Goal: Complete Application Form: Complete application form

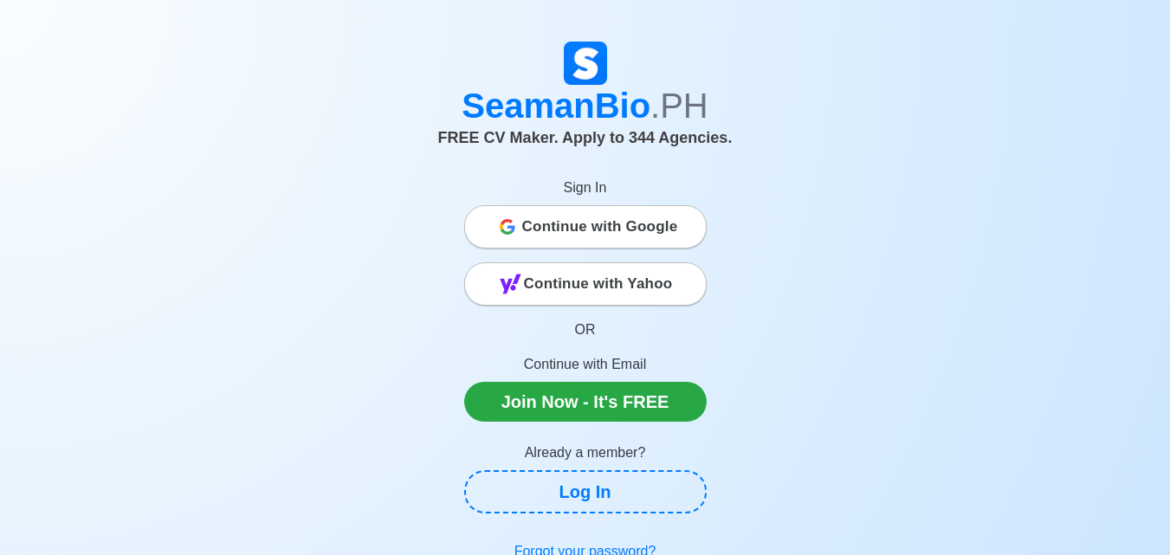
click at [552, 227] on span "Continue with Google" at bounding box center [600, 227] width 156 height 35
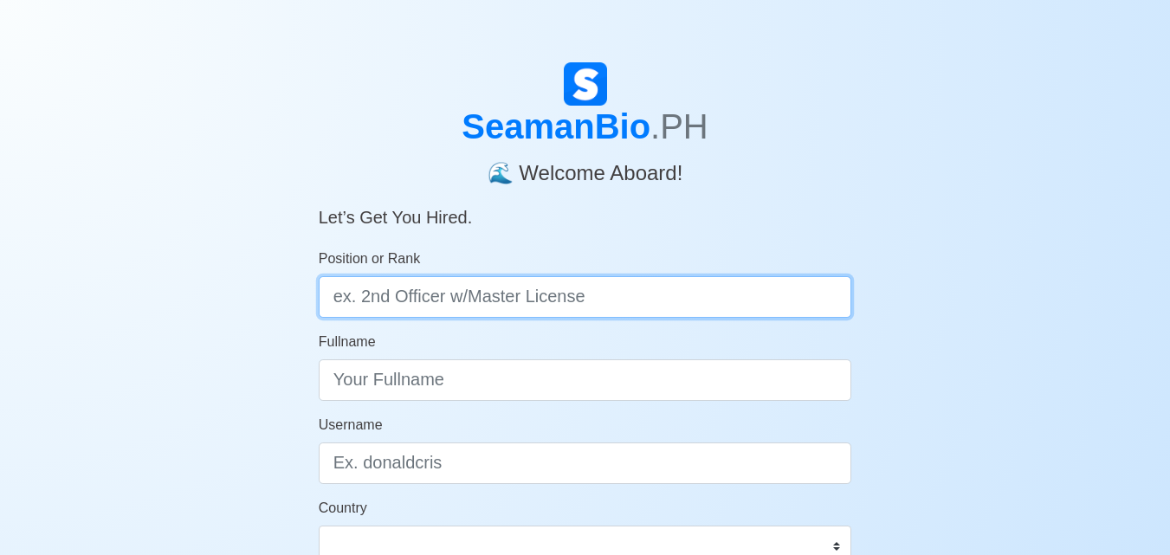
click at [680, 300] on input "Position or Rank" at bounding box center [586, 297] width 534 height 42
type input "d"
type input "Deck Cadet"
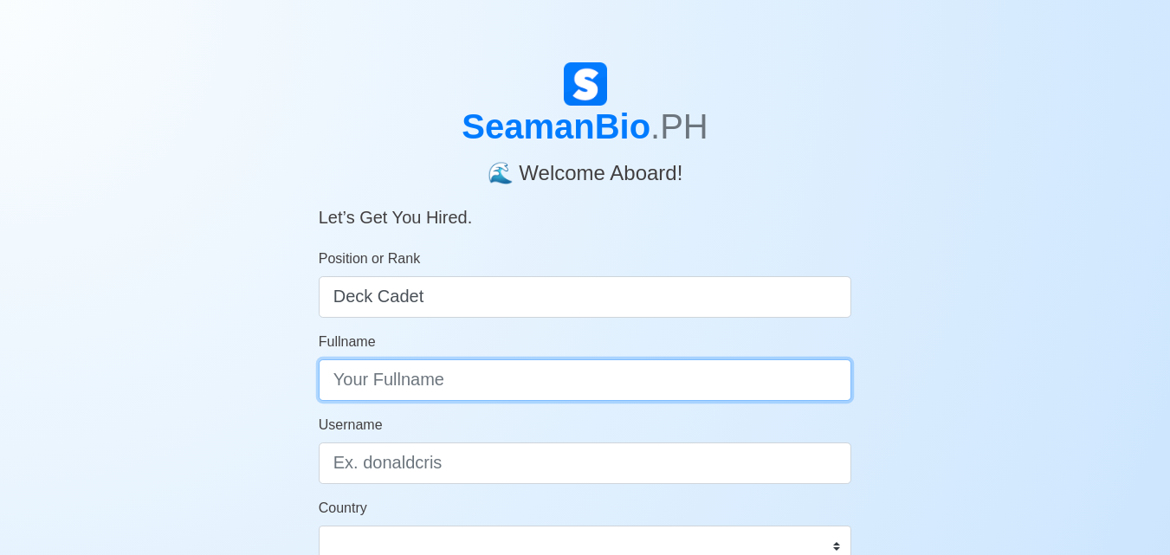
click at [569, 385] on input "Fullname" at bounding box center [586, 380] width 534 height 42
type input "h"
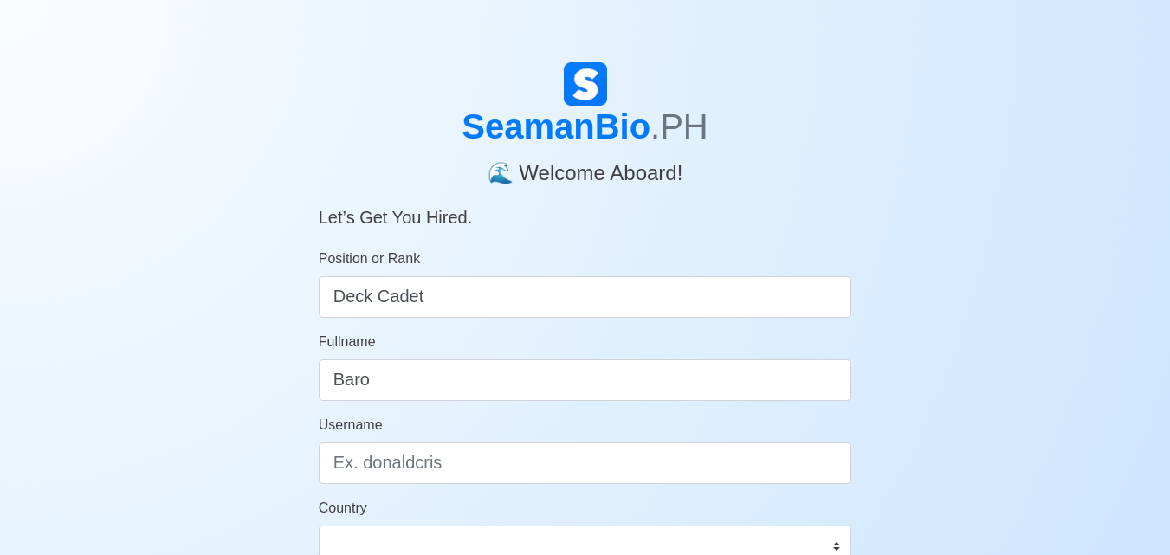
click at [555, 337] on div "Fullname [PERSON_NAME]" at bounding box center [586, 366] width 534 height 69
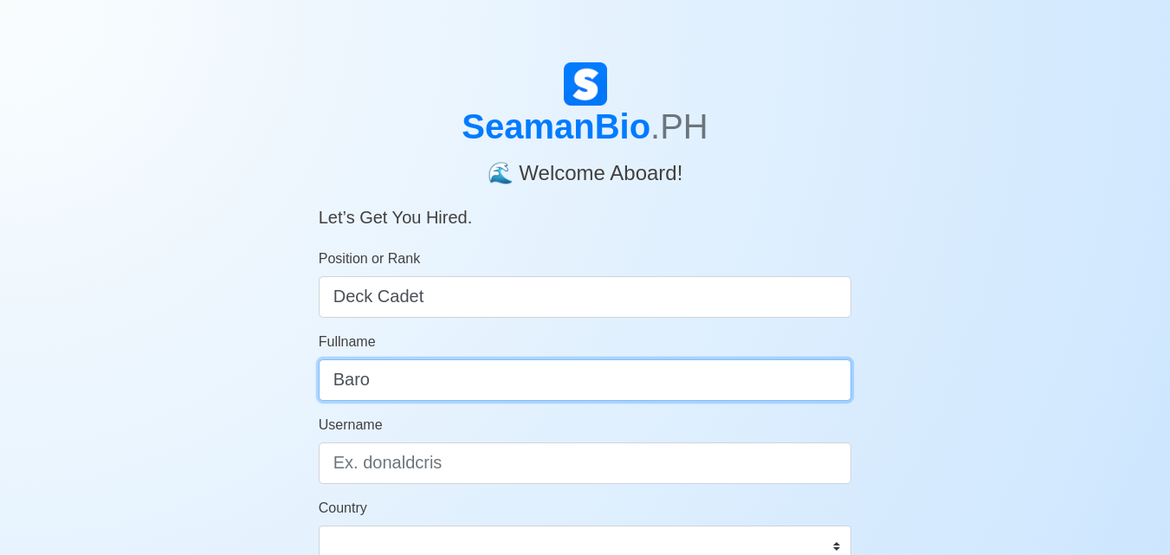
click at [551, 393] on input "Baro" at bounding box center [586, 380] width 534 height 42
click at [547, 392] on input "Baro" at bounding box center [586, 380] width 534 height 42
type input "[PERSON_NAME]"
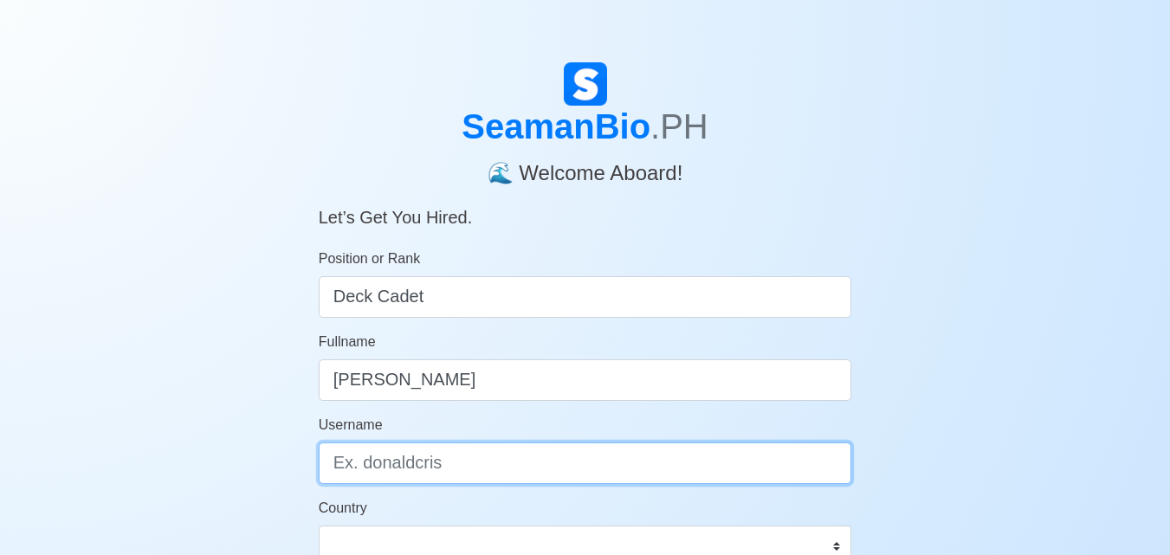
click at [494, 453] on input "Username" at bounding box center [586, 464] width 534 height 42
type input "H"
click at [490, 449] on input "Username" at bounding box center [586, 464] width 534 height 42
type input "g"
type input "k"
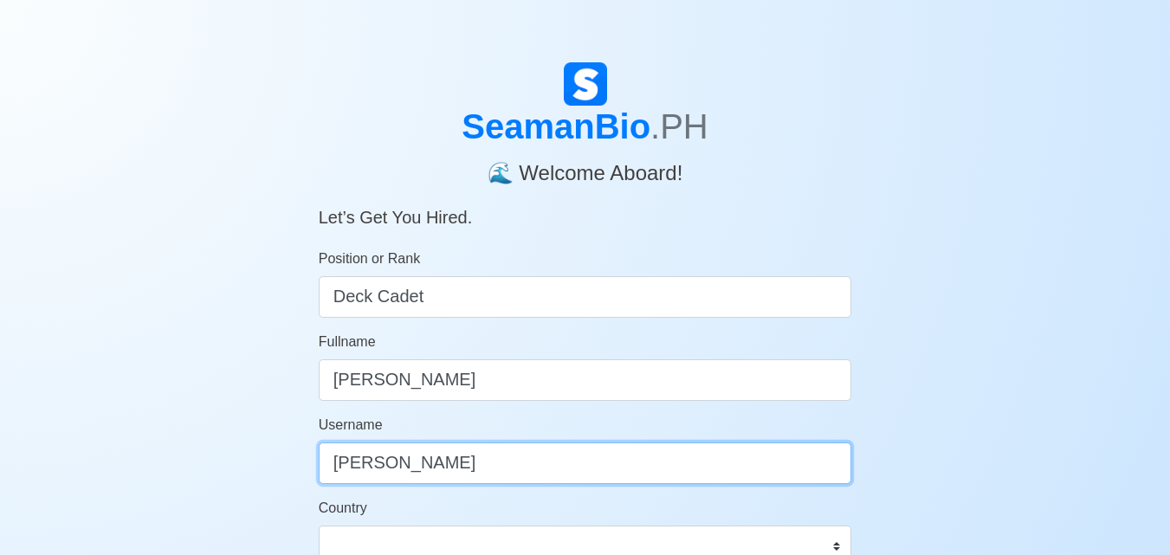
type input "[PERSON_NAME]"
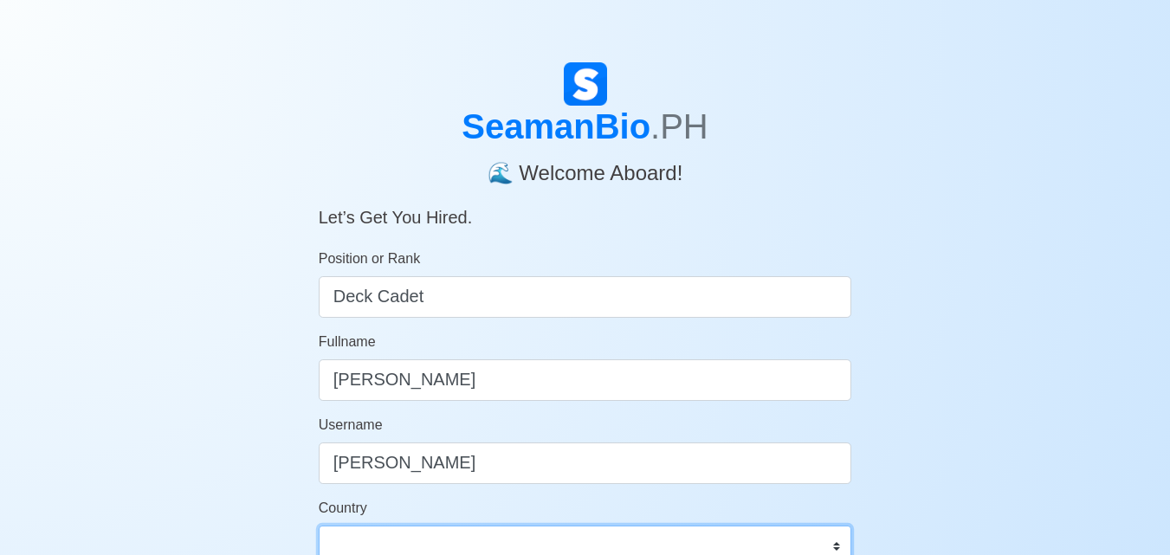
click at [569, 531] on select "[GEOGRAPHIC_DATA] [GEOGRAPHIC_DATA] [GEOGRAPHIC_DATA] [GEOGRAPHIC_DATA] [US_STA…" at bounding box center [586, 547] width 534 height 42
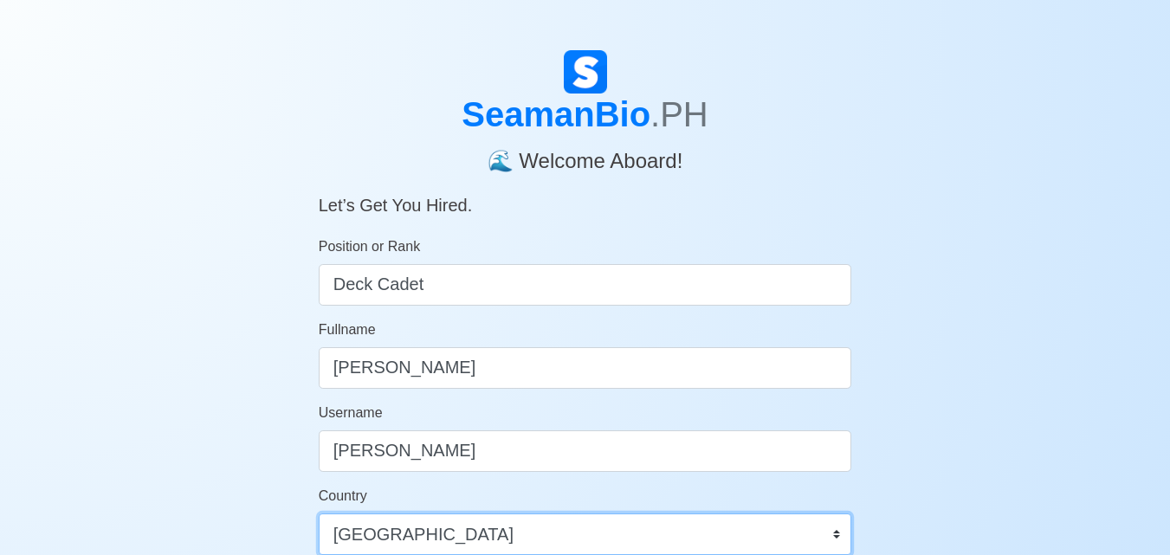
click at [319, 514] on select "[GEOGRAPHIC_DATA] [GEOGRAPHIC_DATA] [GEOGRAPHIC_DATA] [GEOGRAPHIC_DATA] [US_STA…" at bounding box center [586, 535] width 534 height 42
click at [533, 529] on select "[GEOGRAPHIC_DATA] [GEOGRAPHIC_DATA] [GEOGRAPHIC_DATA] [GEOGRAPHIC_DATA] [US_STA…" at bounding box center [586, 535] width 534 height 42
drag, startPoint x: 533, startPoint y: 529, endPoint x: 722, endPoint y: 491, distance: 193.5
click at [722, 491] on div "Country [GEOGRAPHIC_DATA] [GEOGRAPHIC_DATA] [GEOGRAPHIC_DATA] [GEOGRAPHIC_DATA]…" at bounding box center [586, 520] width 534 height 69
click at [828, 535] on select "[GEOGRAPHIC_DATA] [GEOGRAPHIC_DATA] [GEOGRAPHIC_DATA] [GEOGRAPHIC_DATA] [US_STA…" at bounding box center [586, 535] width 534 height 42
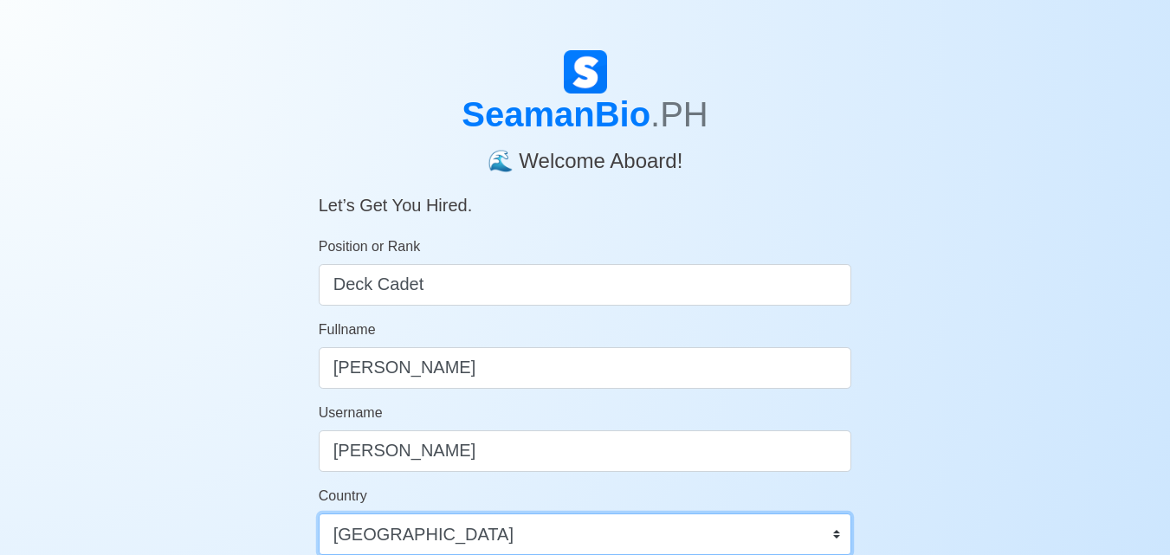
click at [828, 535] on select "[GEOGRAPHIC_DATA] [GEOGRAPHIC_DATA] [GEOGRAPHIC_DATA] [GEOGRAPHIC_DATA] [US_STA…" at bounding box center [586, 535] width 534 height 42
drag, startPoint x: 828, startPoint y: 535, endPoint x: 843, endPoint y: 529, distance: 15.9
click at [843, 529] on select "[GEOGRAPHIC_DATA] [GEOGRAPHIC_DATA] [GEOGRAPHIC_DATA] [GEOGRAPHIC_DATA] [US_STA…" at bounding box center [586, 535] width 534 height 42
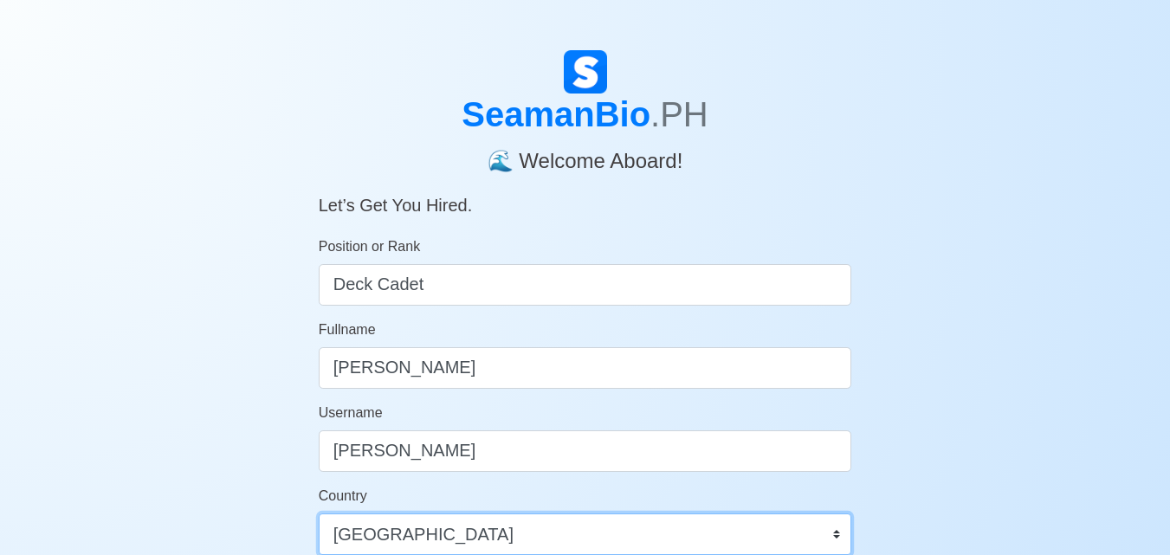
select select "PH"
click at [841, 524] on select "[GEOGRAPHIC_DATA] [GEOGRAPHIC_DATA] [GEOGRAPHIC_DATA] [GEOGRAPHIC_DATA] [US_STA…" at bounding box center [586, 535] width 534 height 42
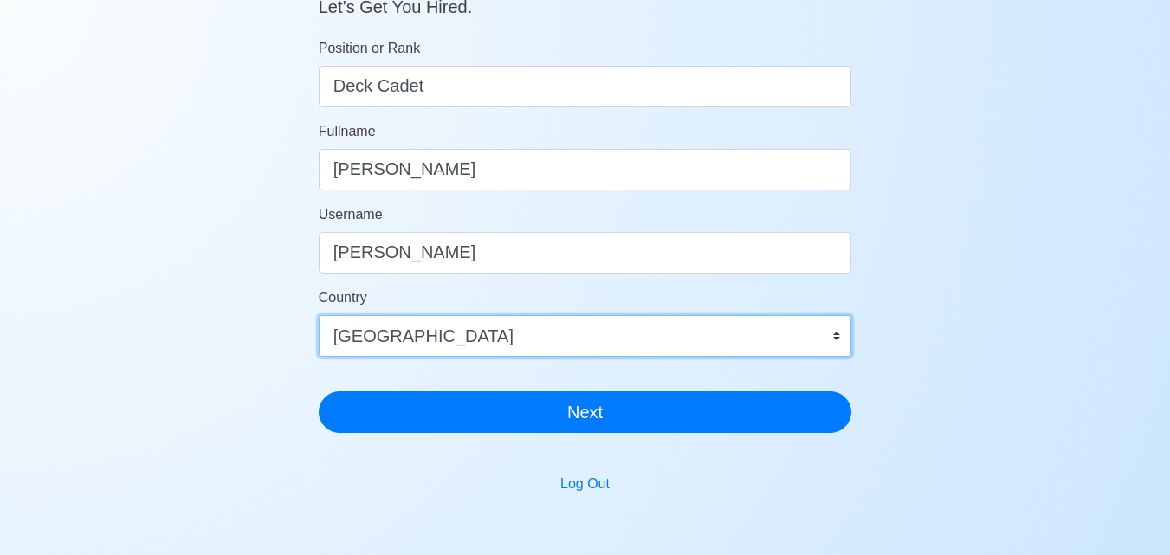
scroll to position [180, 0]
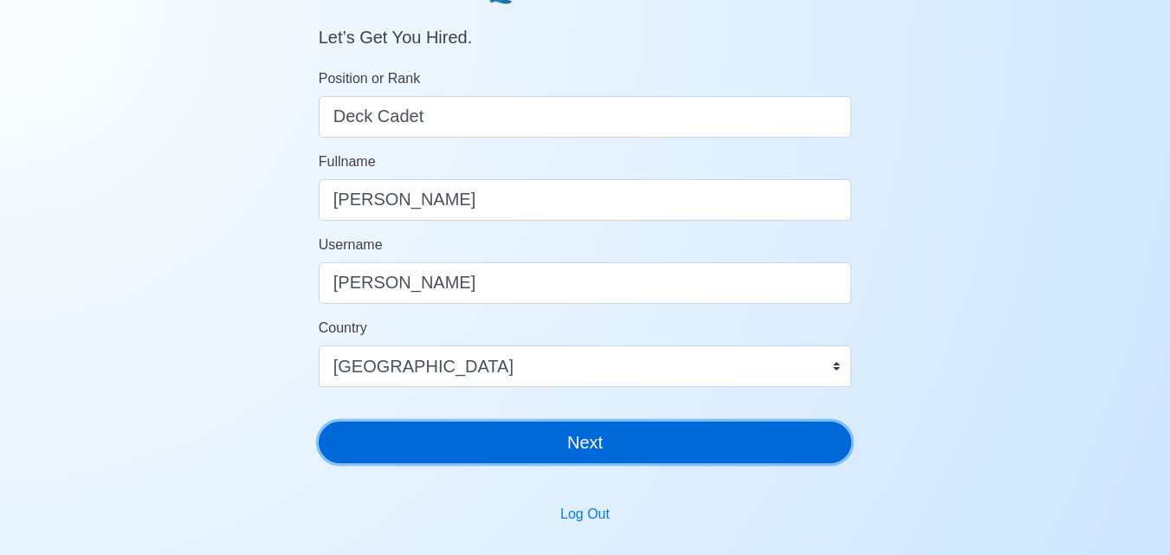
click at [754, 462] on button "Next" at bounding box center [586, 443] width 534 height 42
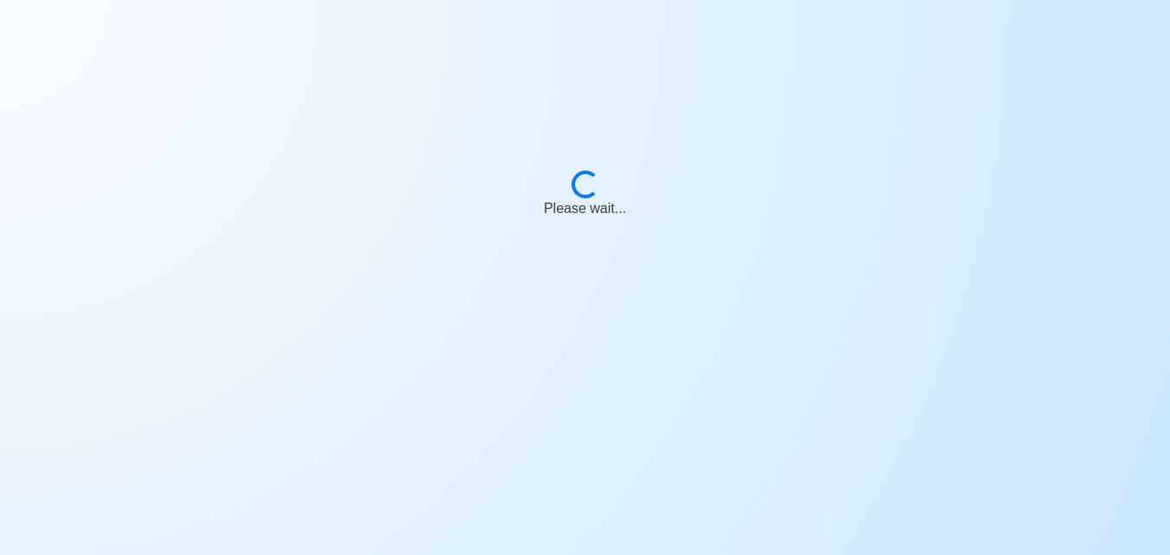
scroll to position [21, 0]
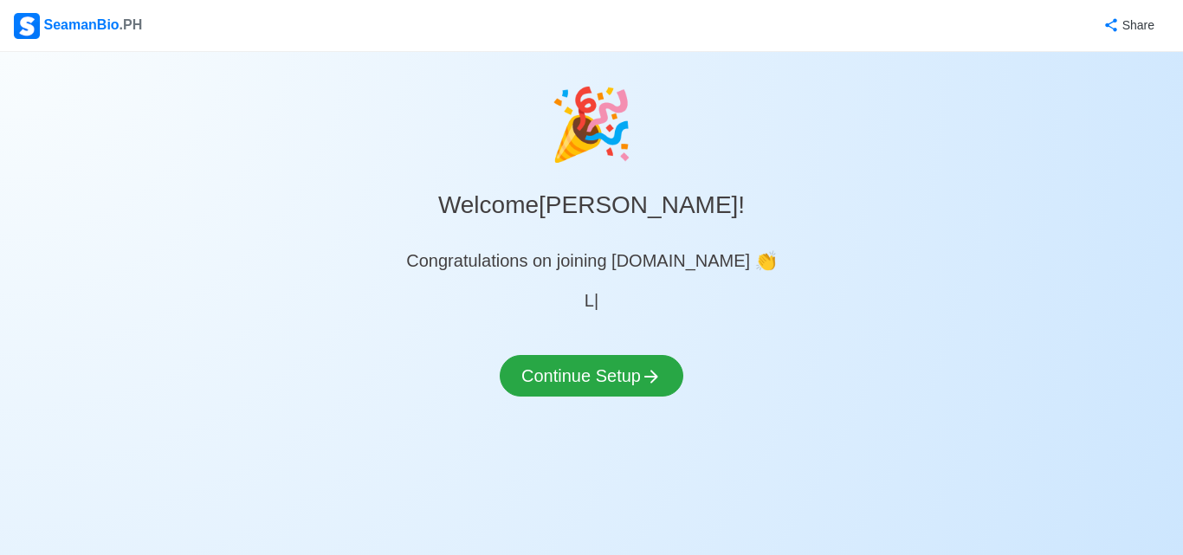
click at [650, 338] on div "🎉 Welcome [PERSON_NAME] ! Congratulations on joining [DOMAIN_NAME] 👏 L | Contin…" at bounding box center [591, 256] width 1183 height 366
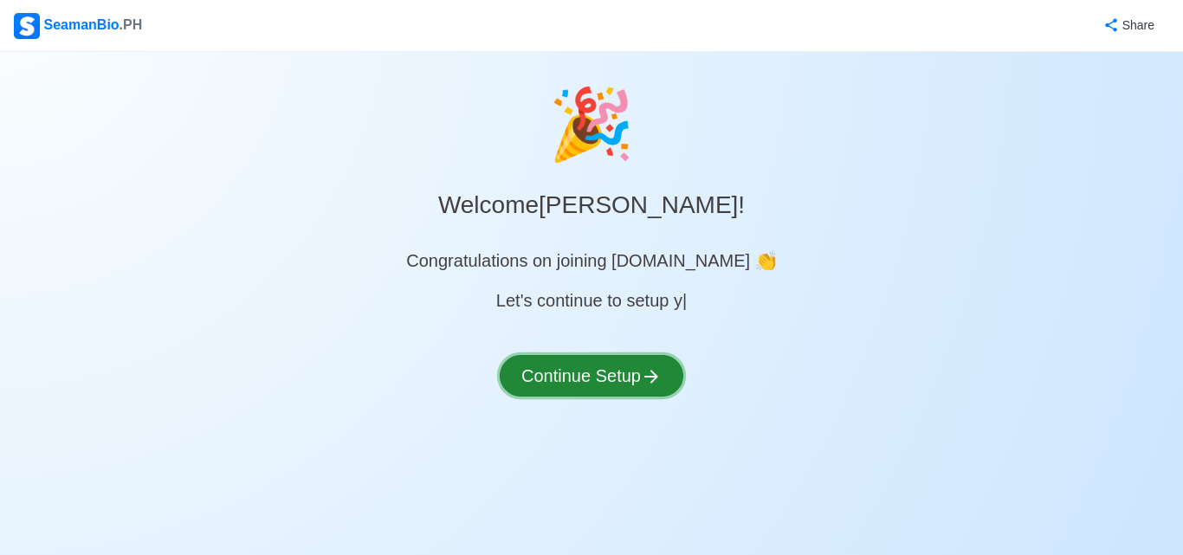
click at [639, 362] on button "Continue Setup" at bounding box center [592, 376] width 184 height 42
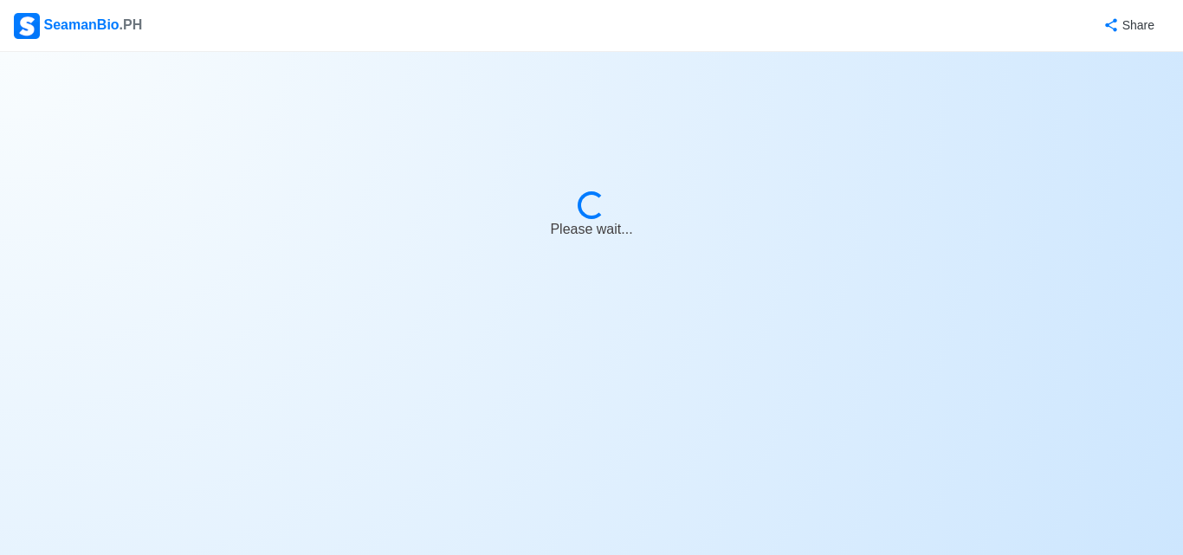
select select "Visible for Hiring"
select select "PH"
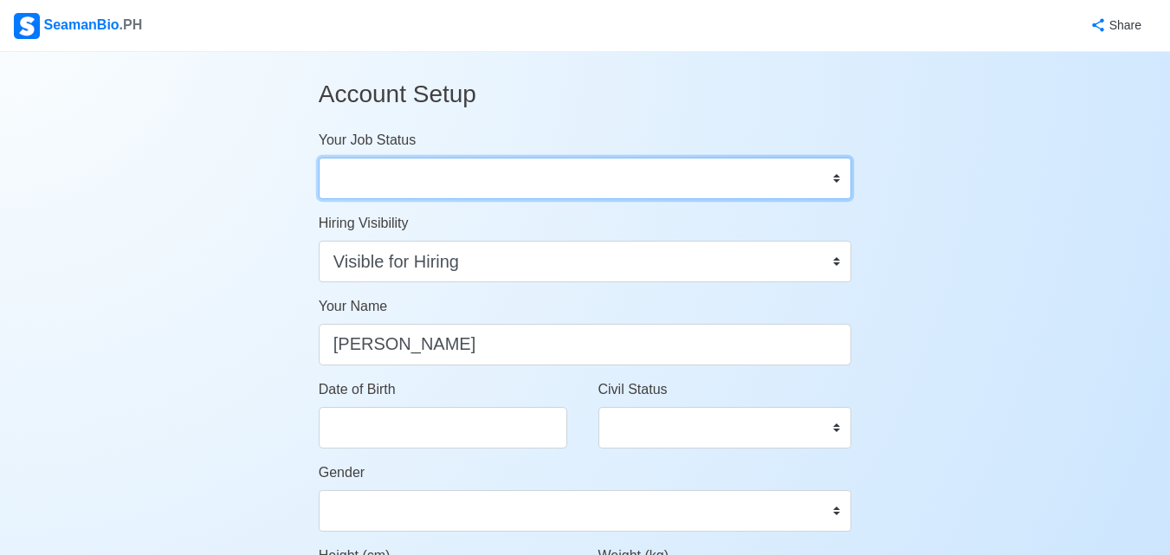
click at [676, 185] on select "Onboard Actively Looking for Job Not Looking for Job" at bounding box center [586, 179] width 534 height 42
select select "Actively Looking for Job"
click at [319, 158] on select "Onboard Actively Looking for Job Not Looking for Job" at bounding box center [586, 179] width 534 height 42
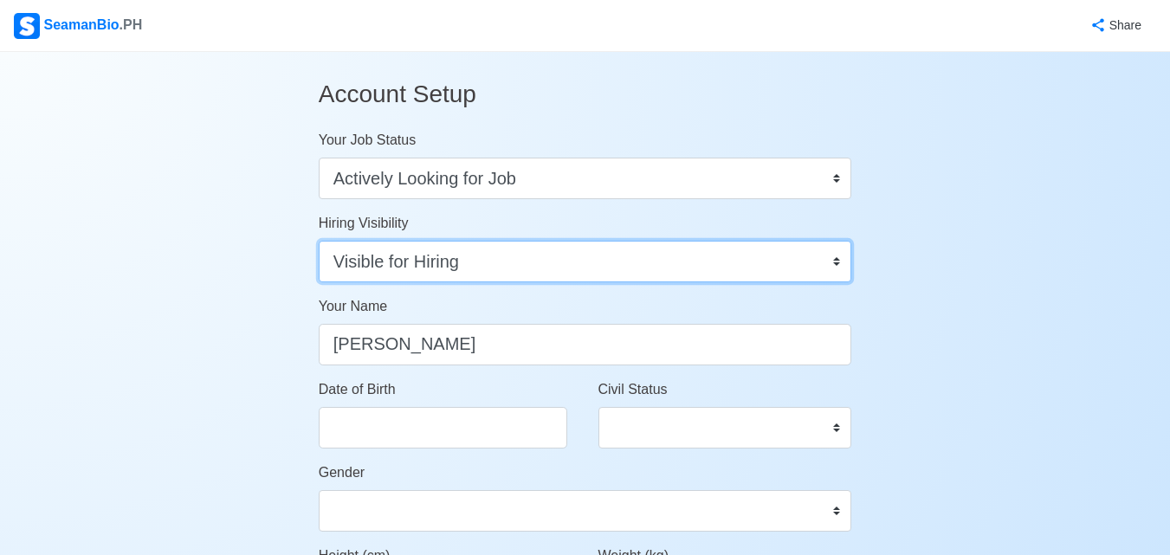
click at [541, 266] on select "Visible for Hiring Not Visible for Hiring" at bounding box center [586, 262] width 534 height 42
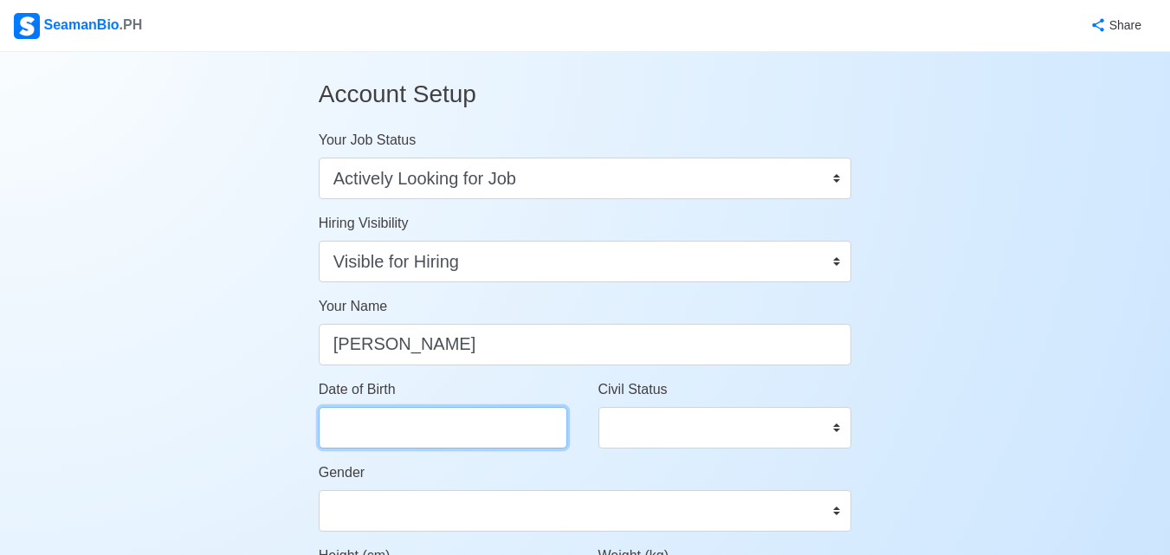
select select "****"
select select "*********"
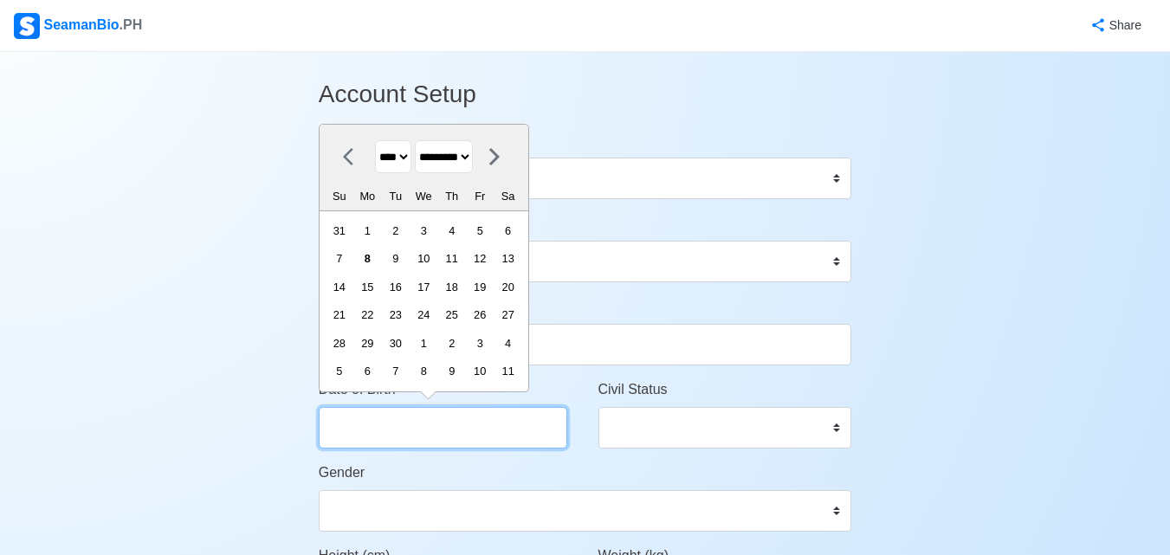
click at [438, 415] on input "Date of Birth" at bounding box center [443, 428] width 249 height 42
click at [411, 158] on select "**** **** **** **** **** **** **** **** **** **** **** **** **** **** **** ****…" at bounding box center [393, 157] width 36 height 34
select select "****"
click at [375, 140] on select "**** **** **** **** **** **** **** **** **** **** **** **** **** **** **** ****…" at bounding box center [393, 157] width 36 height 34
click at [473, 157] on select "******* ******** ***** ***** *** **** **** ****** ********* ******* ******** **…" at bounding box center [444, 157] width 58 height 34
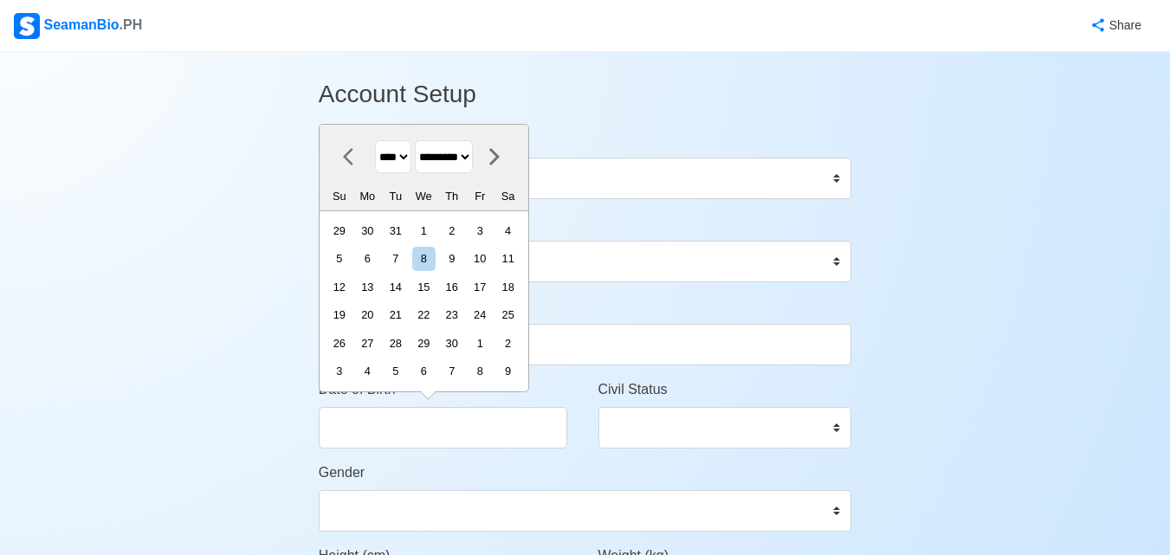
select select "***"
click at [422, 140] on select "******* ******** ***** ***** *** **** **** ****** ********* ******* ******** **…" at bounding box center [444, 157] width 58 height 34
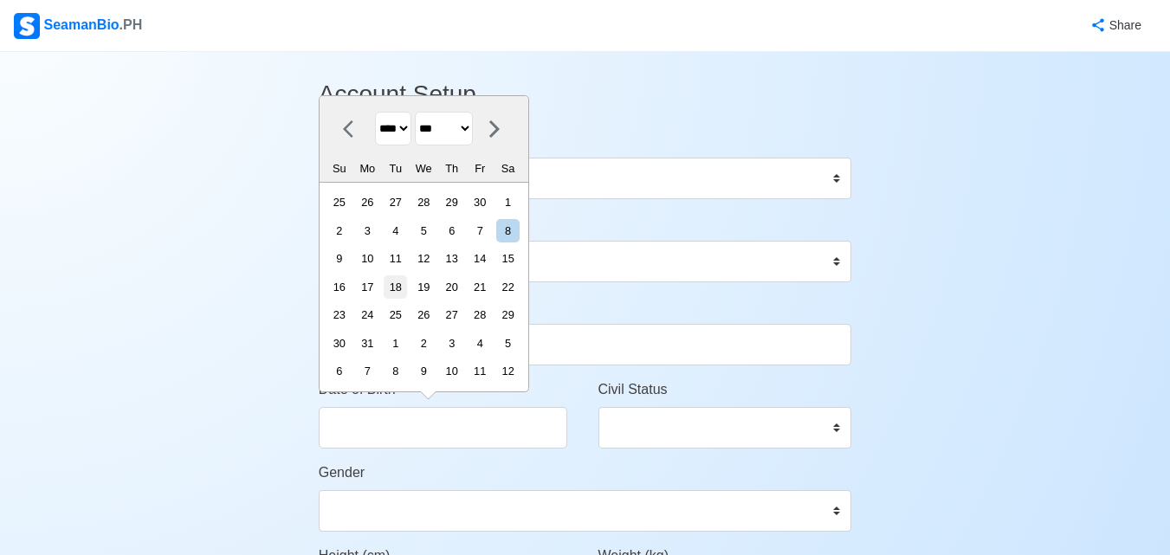
click at [401, 281] on div "18" at bounding box center [395, 286] width 23 height 23
type input "[DATE]"
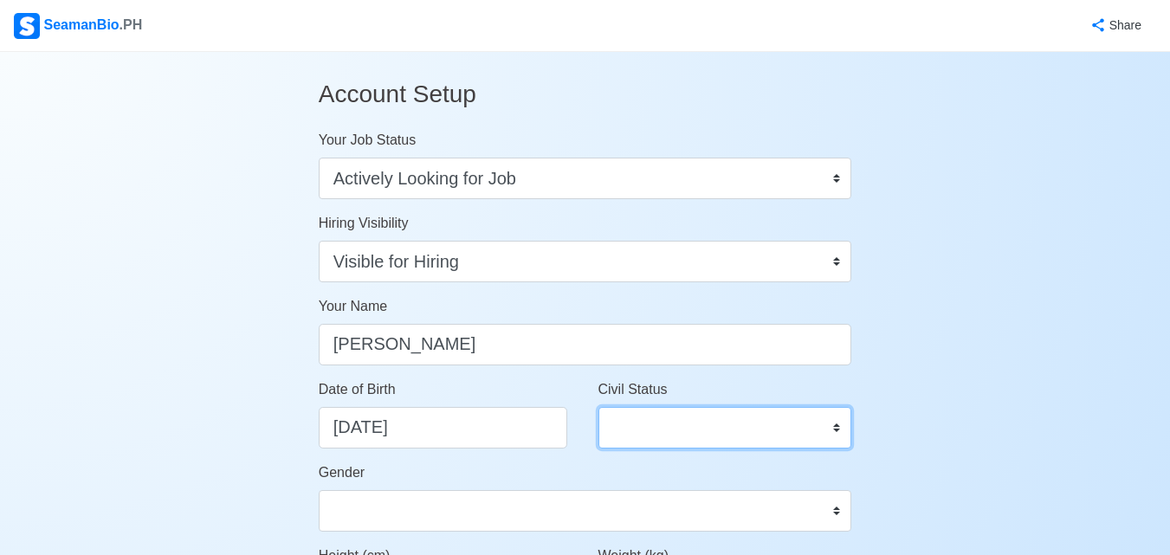
click at [630, 430] on select "Single Married Widowed Separated" at bounding box center [726, 428] width 254 height 42
select select "Single"
click at [599, 407] on select "Single Married Widowed Separated" at bounding box center [726, 428] width 254 height 42
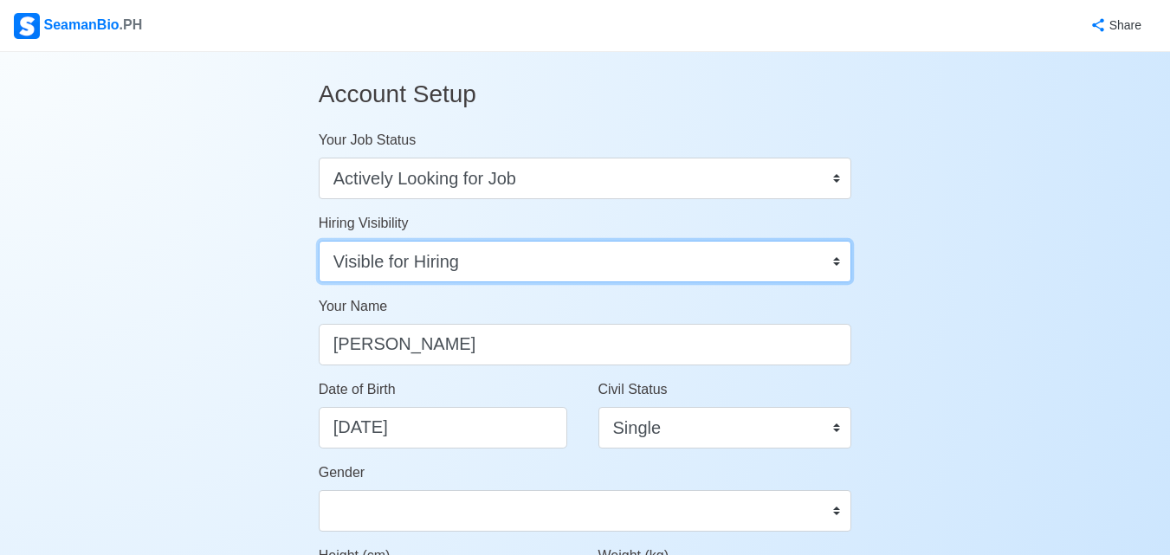
click at [622, 260] on select "Visible for Hiring Not Visible for Hiring" at bounding box center [586, 262] width 534 height 42
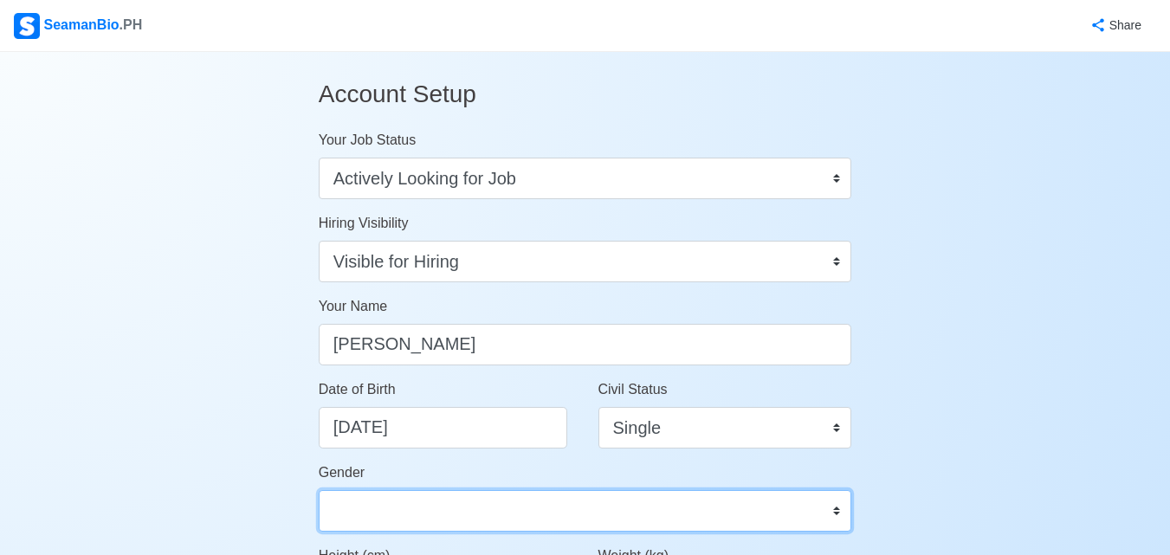
click at [619, 494] on select "[DEMOGRAPHIC_DATA] [DEMOGRAPHIC_DATA]" at bounding box center [586, 511] width 534 height 42
click at [319, 490] on select "[DEMOGRAPHIC_DATA] [DEMOGRAPHIC_DATA]" at bounding box center [586, 511] width 534 height 42
select select "[DEMOGRAPHIC_DATA]"
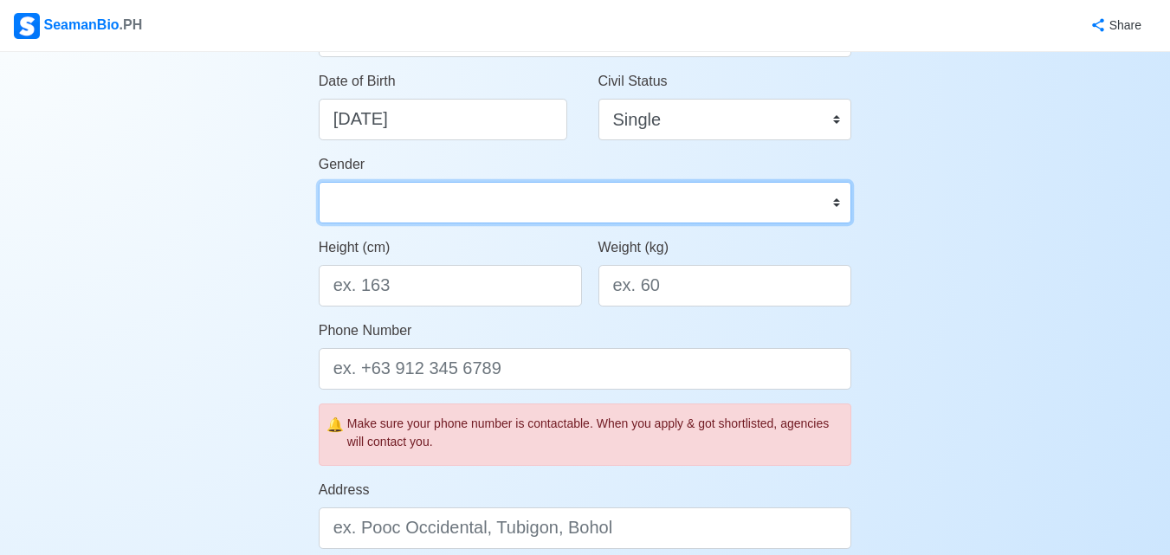
scroll to position [335, 0]
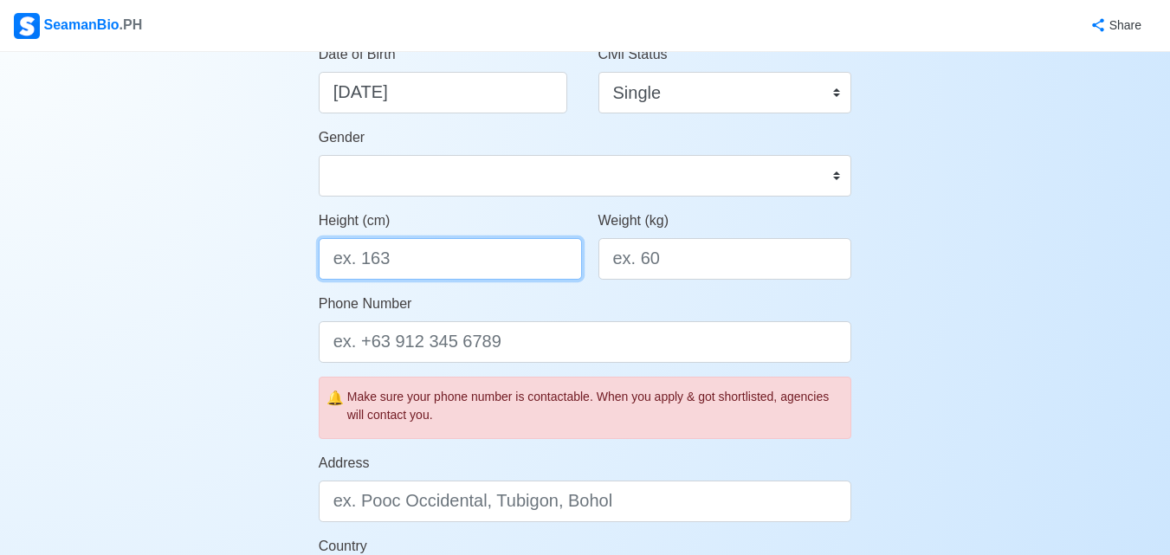
click at [437, 257] on input "Height (cm)" at bounding box center [450, 259] width 263 height 42
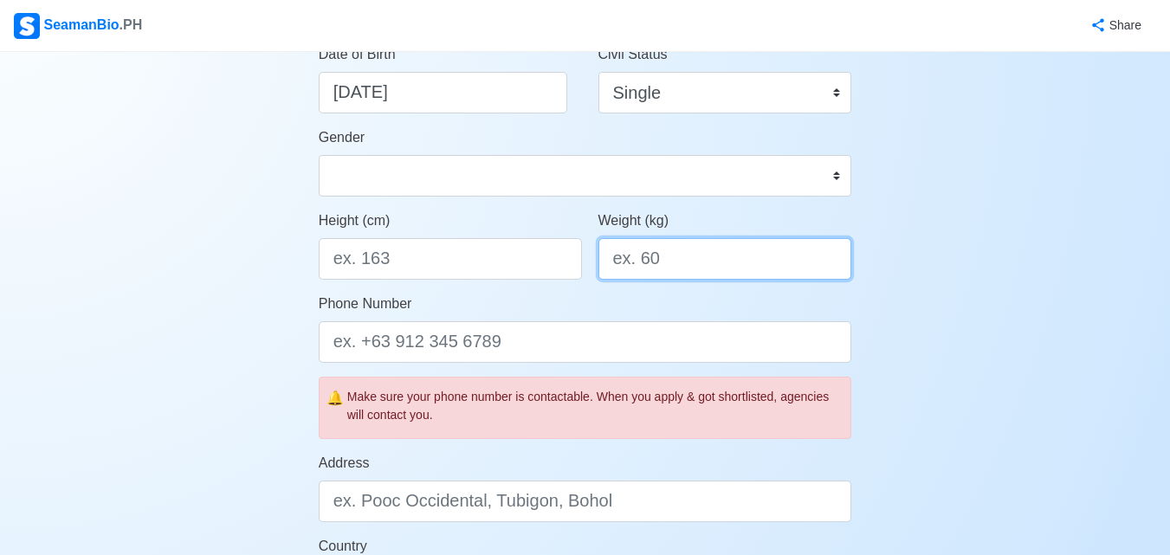
click at [658, 271] on input "Weight (kg)" at bounding box center [726, 259] width 254 height 42
type input "75"
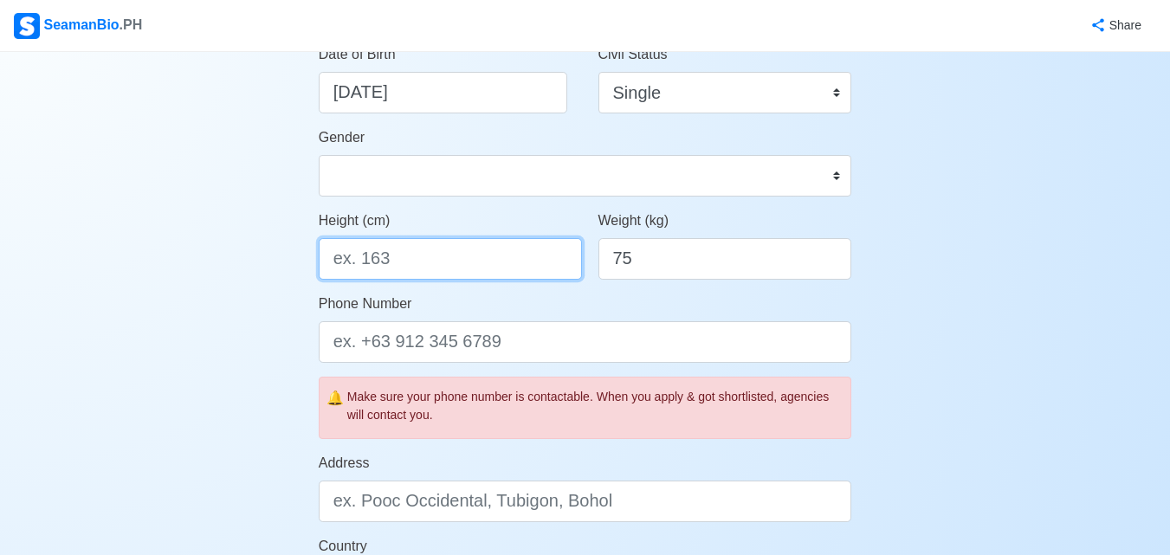
click at [489, 248] on input "Height (cm)" at bounding box center [450, 259] width 263 height 42
type input "172.72"
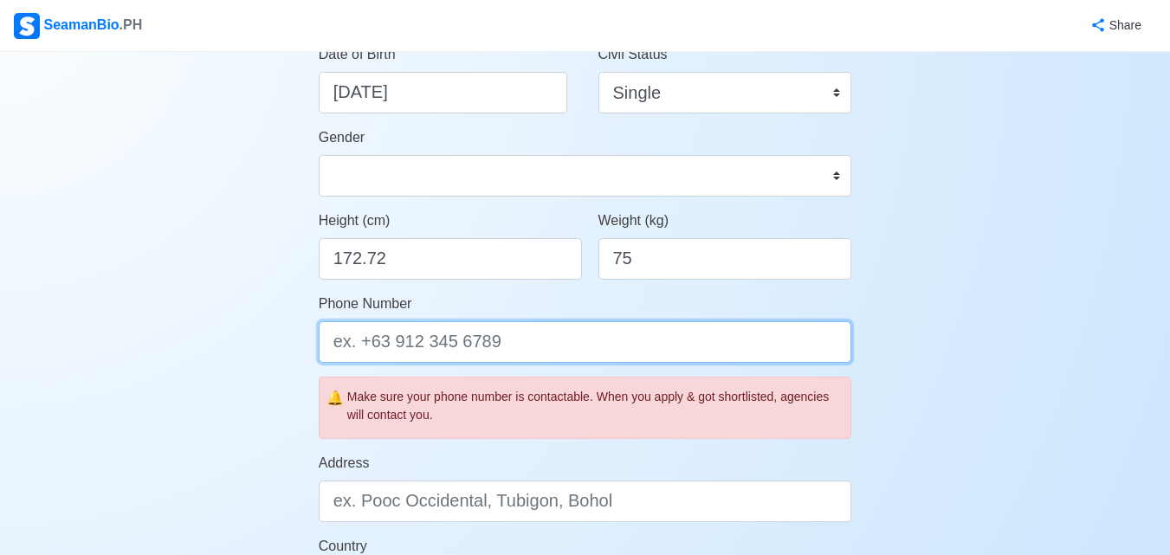
click at [618, 326] on input "Phone Number" at bounding box center [586, 342] width 534 height 42
type input "09307978776"
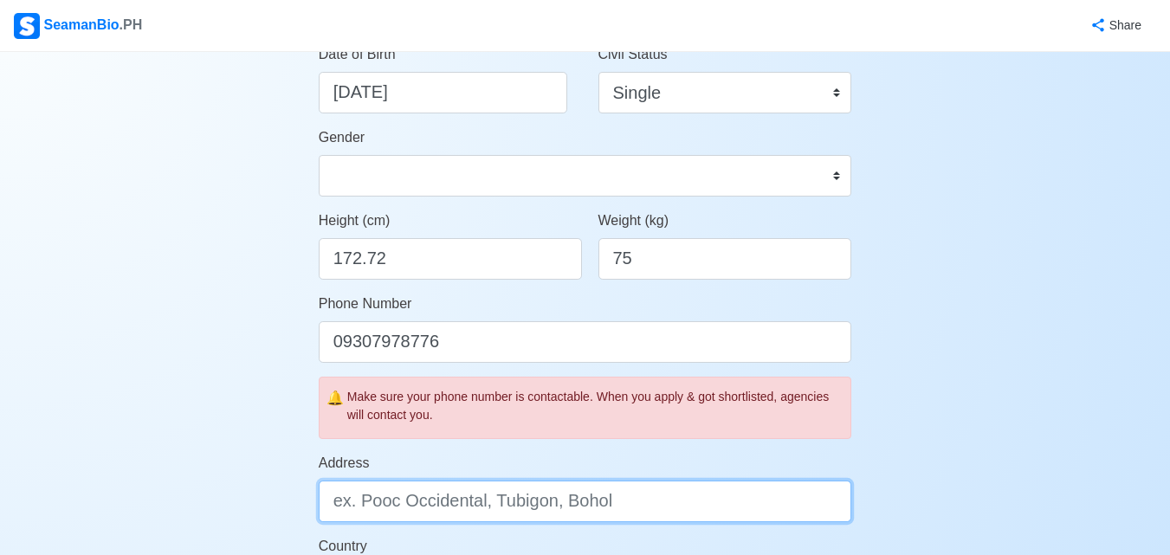
click at [671, 486] on input "Address" at bounding box center [586, 502] width 534 height 42
click at [593, 495] on input "Address" at bounding box center [586, 502] width 534 height 42
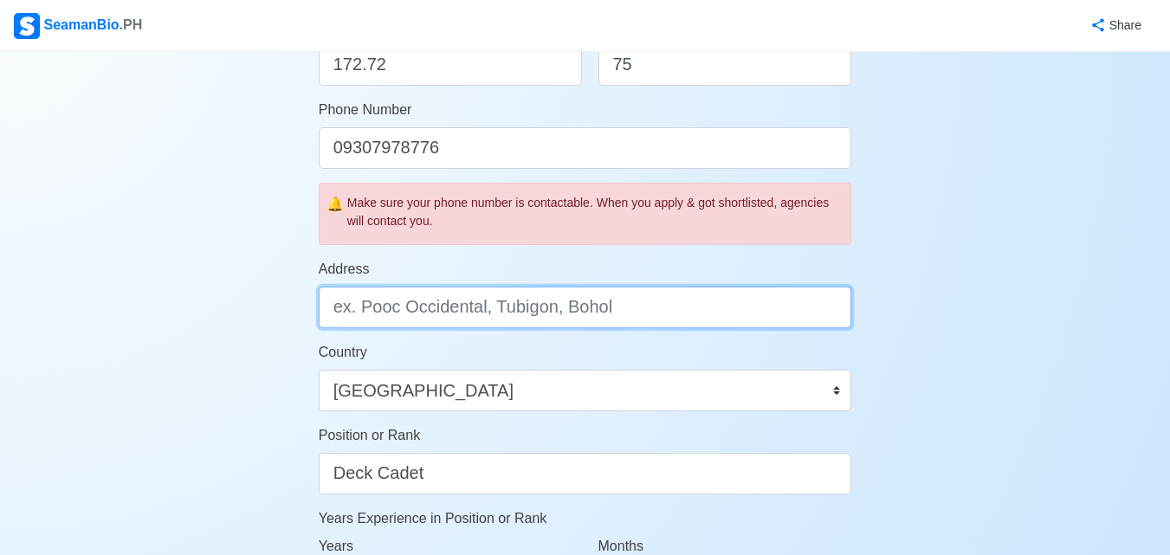
scroll to position [534, 0]
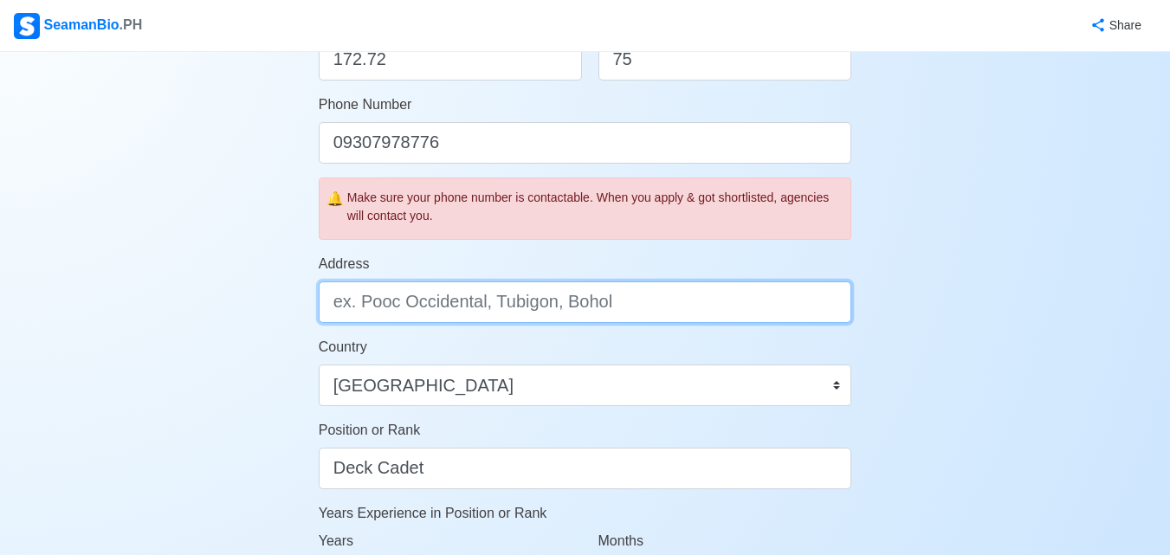
click at [714, 287] on input "Address" at bounding box center [586, 303] width 534 height 42
type input "b"
type input "B"
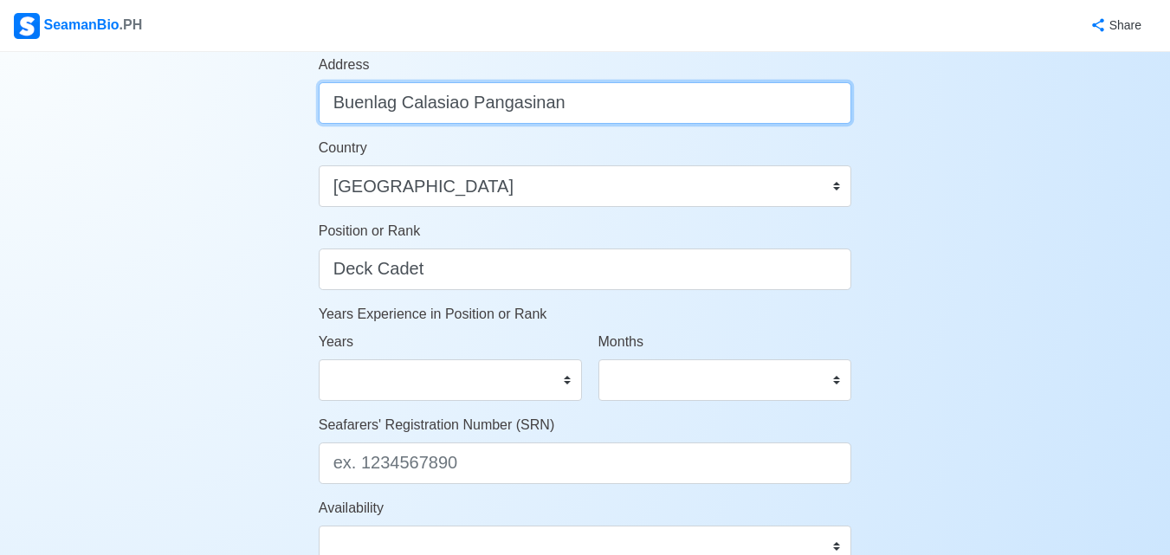
scroll to position [753, 0]
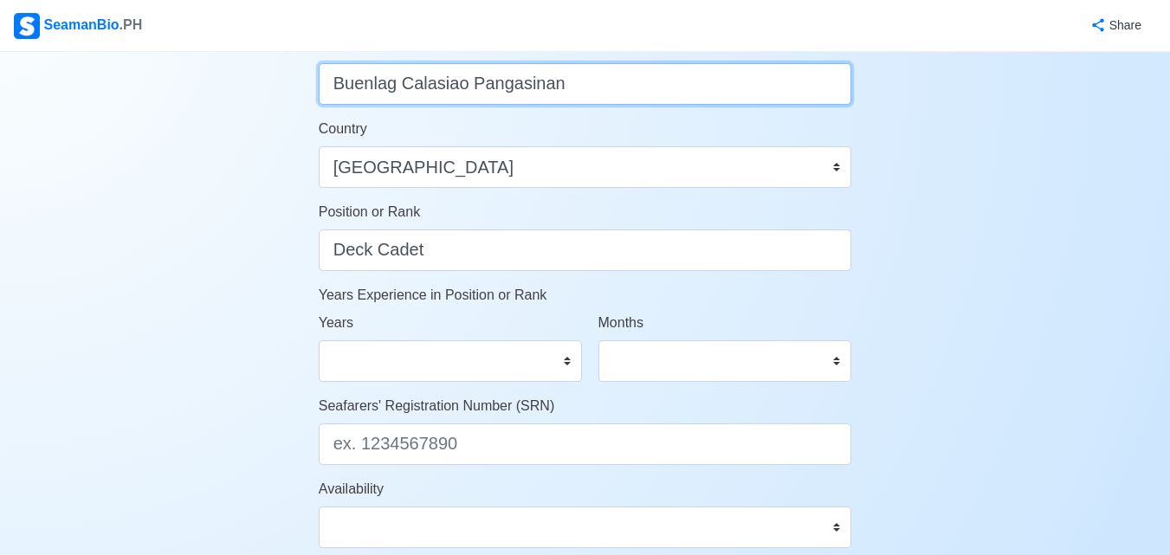
type input "Buenlag Calasiao Pangasinan"
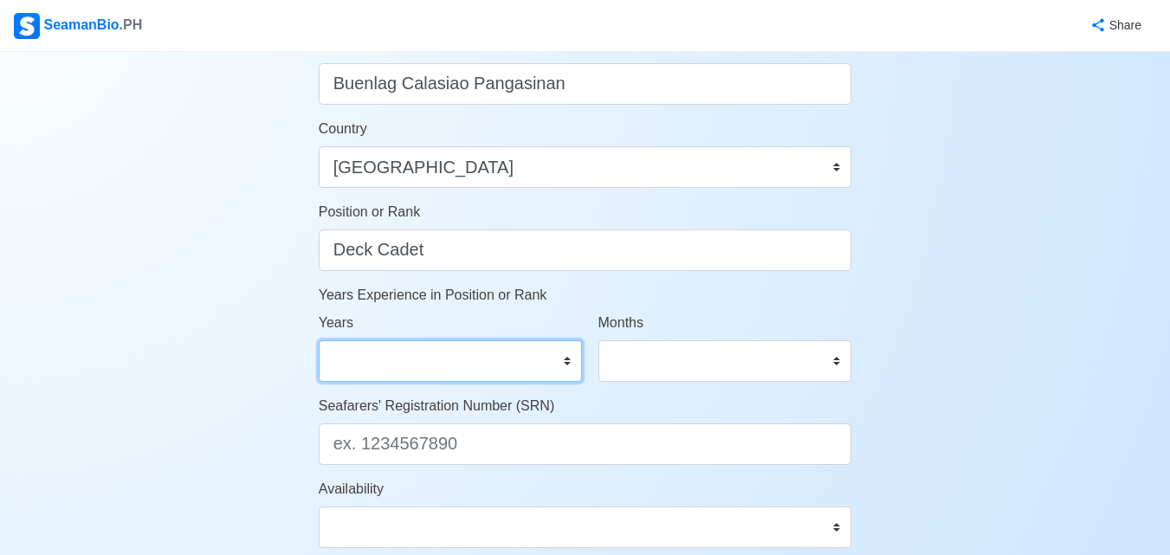
click at [474, 363] on select "0 1 2 3 4 5 6 7 8 9 10 11 12 13 14 15 16 17 18 19 20 21 22 23 24 25 26 27 28 29…" at bounding box center [450, 361] width 263 height 42
click at [463, 363] on select "0 1 2 3 4 5 6 7 8 9 10 11 12 13 14 15 16 17 18 19 20 21 22 23 24 25 26 27 28 29…" at bounding box center [450, 361] width 263 height 42
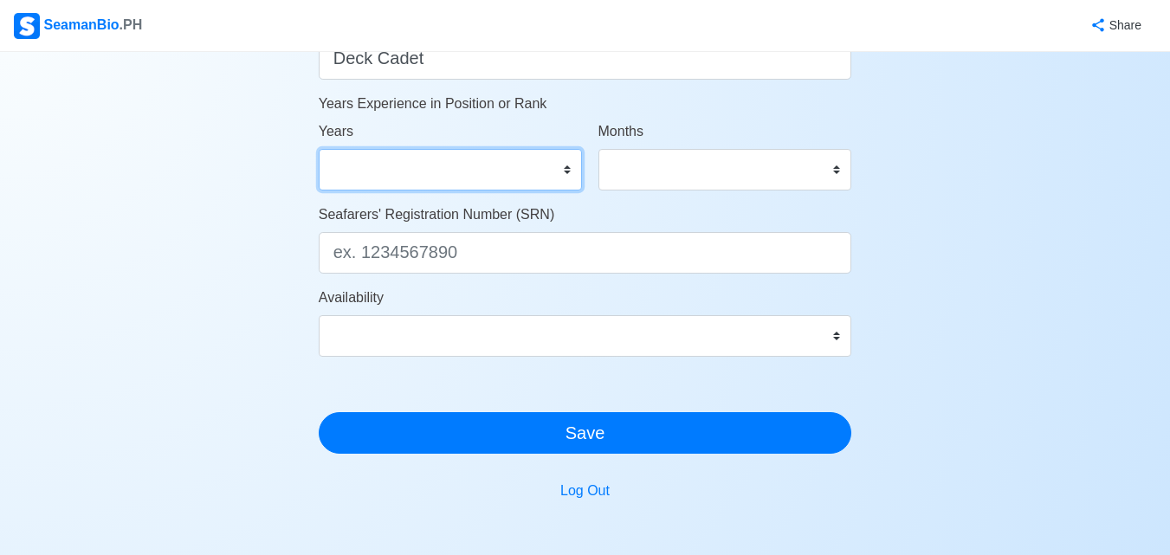
scroll to position [957, 0]
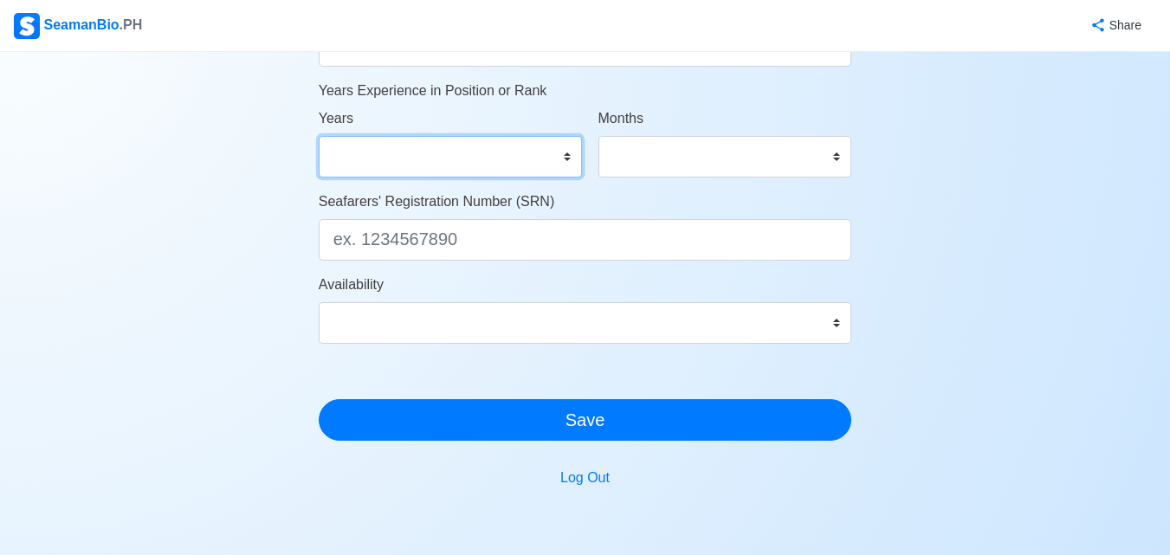
click at [558, 163] on select "0 1 2 3 4 5 6 7 8 9 10 11 12 13 14 15 16 17 18 19 20 21 22 23 24 25 26 27 28 29…" at bounding box center [450, 157] width 263 height 42
select select "0"
click at [319, 136] on select "0 1 2 3 4 5 6 7 8 9 10 11 12 13 14 15 16 17 18 19 20 21 22 23 24 25 26 27 28 29…" at bounding box center [450, 157] width 263 height 42
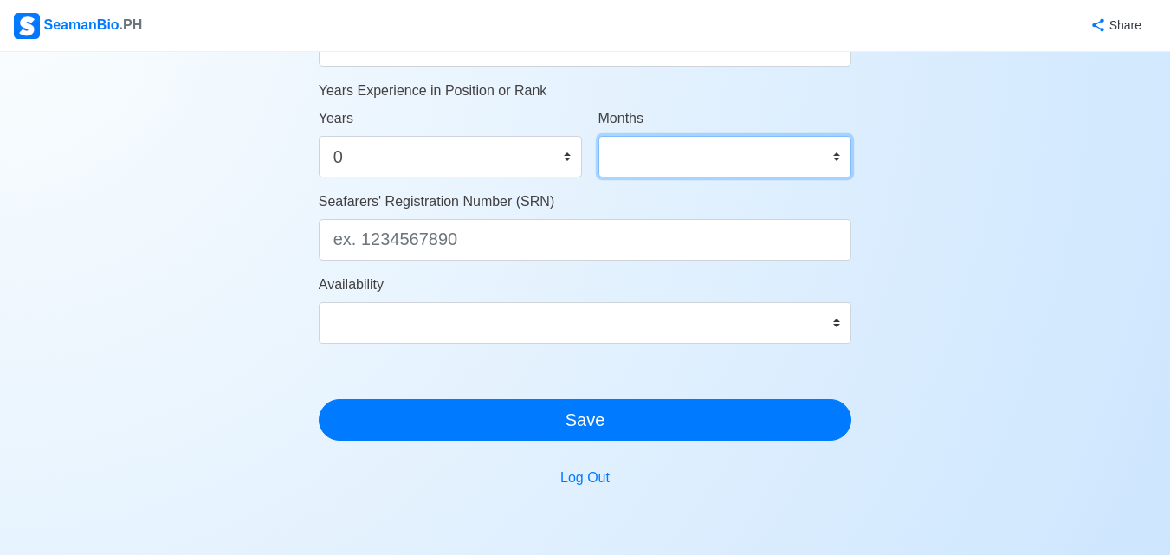
click at [671, 166] on select "0 1 2 3 4 5 6 7 8 9 10 11" at bounding box center [726, 157] width 254 height 42
select select "0"
click at [599, 136] on select "0 1 2 3 4 5 6 7 8 9 10 11" at bounding box center [726, 157] width 254 height 42
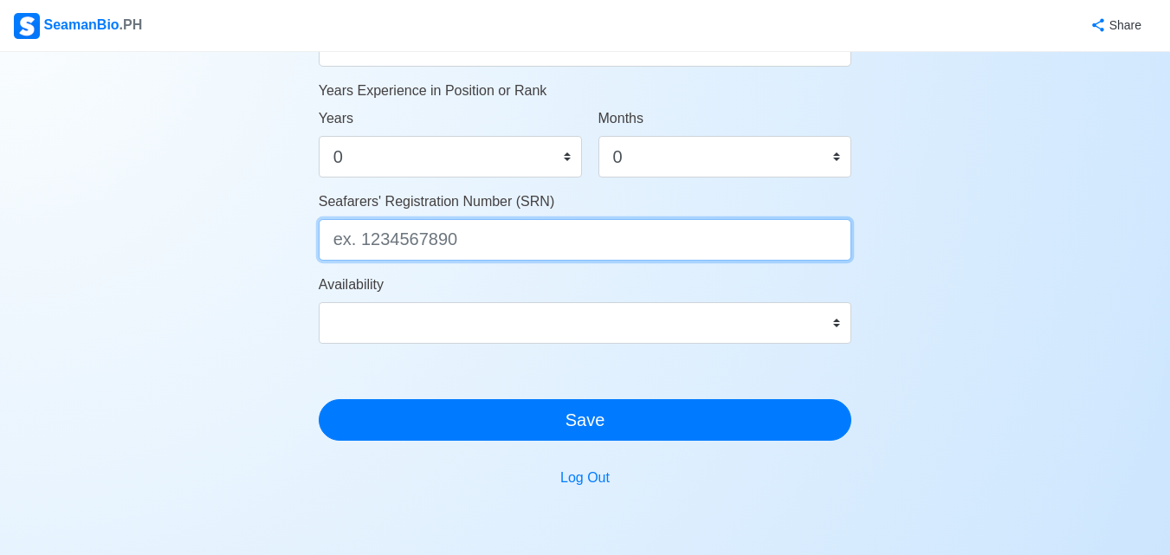
click at [580, 236] on input "Seafarers' Registration Number (SRN)" at bounding box center [586, 240] width 534 height 42
type input "0405180030"
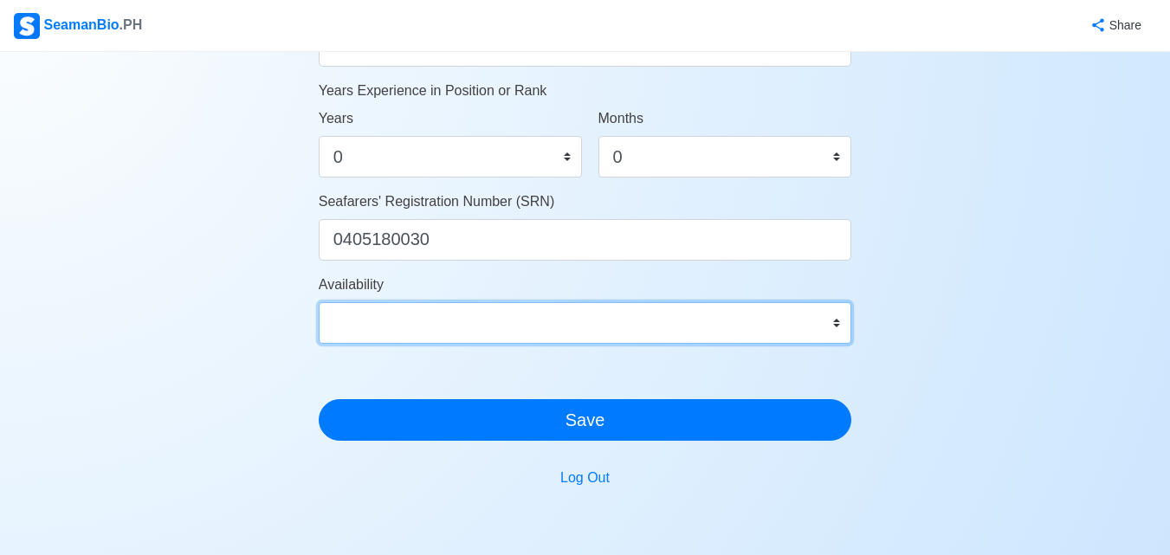
click at [830, 319] on select "Immediate [DATE] [DATE] [DATE] [DATE] [DATE] [DATE] [DATE] [DATE] [DATE]" at bounding box center [586, 323] width 534 height 42
click at [744, 321] on select "Immediate [DATE] [DATE] [DATE] [DATE] [DATE] [DATE] [DATE] [DATE] [DATE]" at bounding box center [586, 323] width 534 height 42
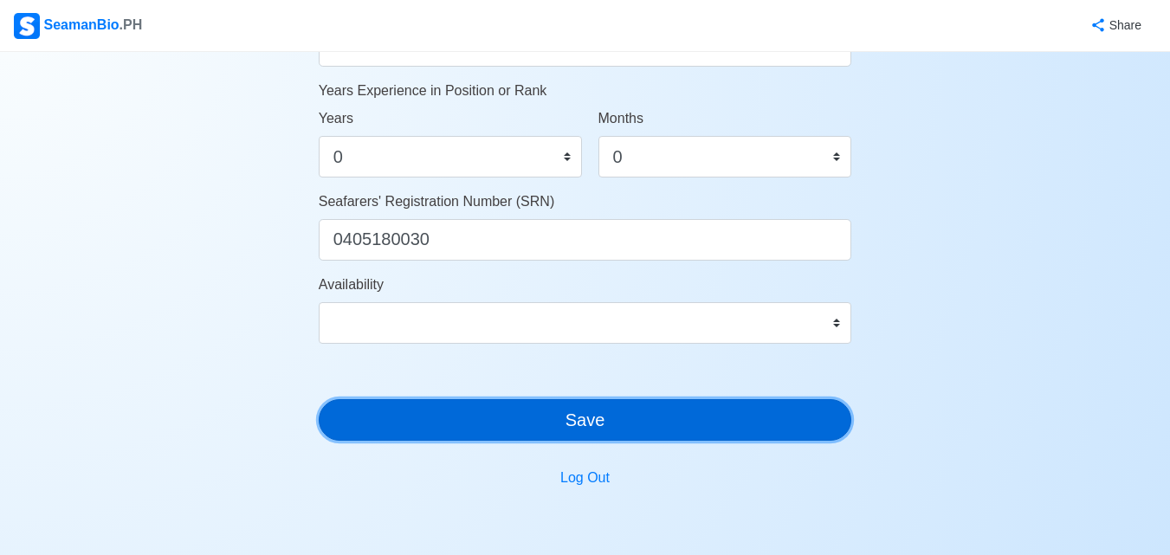
click at [722, 420] on button "Save" at bounding box center [586, 420] width 534 height 42
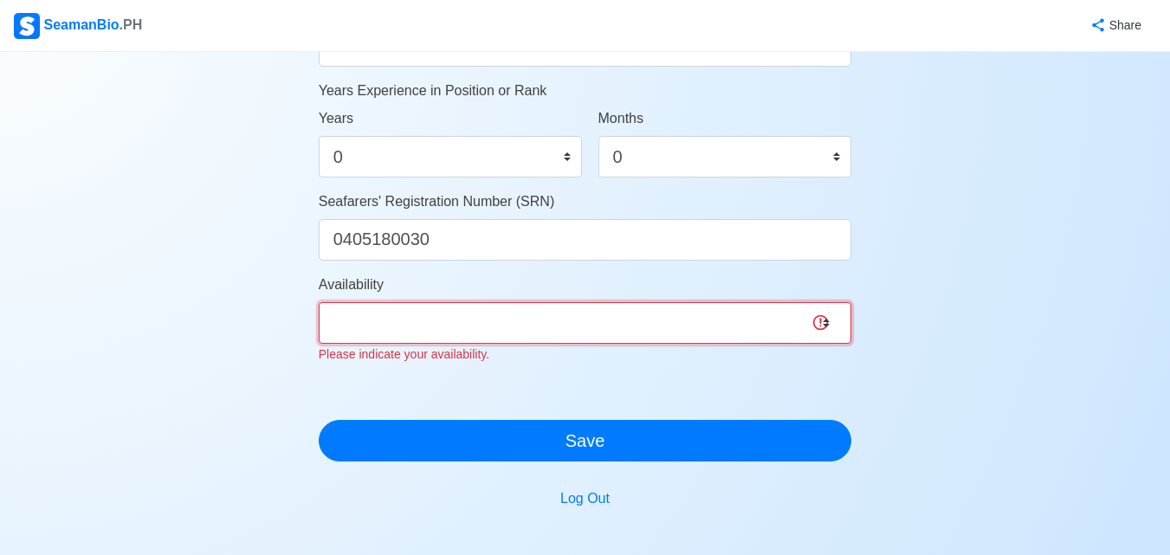
click at [714, 341] on select "Immediate [DATE] [DATE] [DATE] [DATE] [DATE] [DATE] [DATE] [DATE] [DATE]" at bounding box center [586, 323] width 534 height 42
select select "4102473600000"
click at [319, 302] on select "Immediate [DATE] [DATE] [DATE] [DATE] [DATE] [DATE] [DATE] [DATE] [DATE]" at bounding box center [586, 323] width 534 height 42
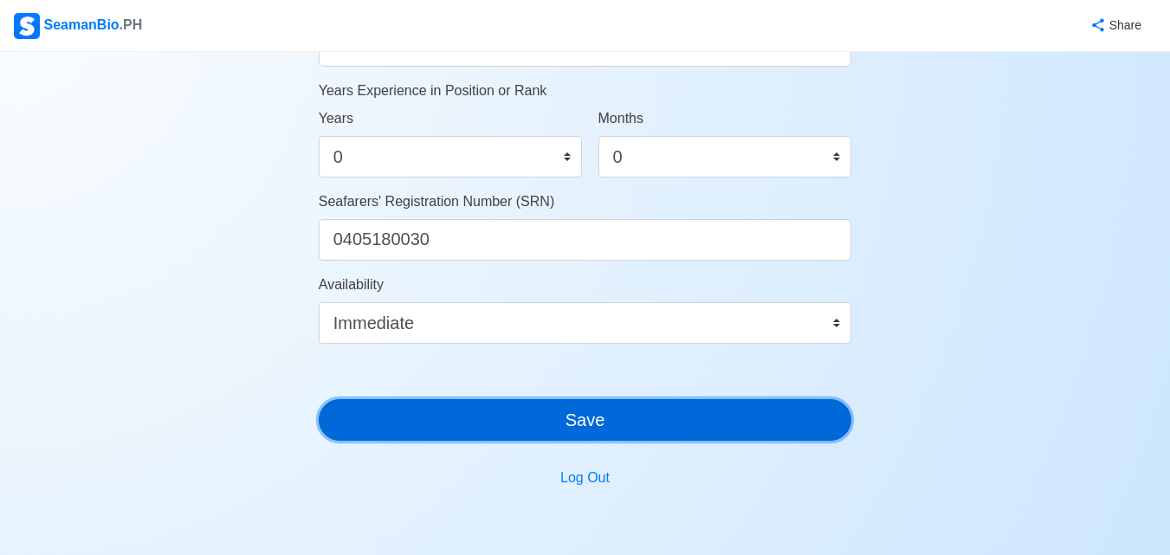
click at [443, 419] on button "Save" at bounding box center [586, 420] width 534 height 42
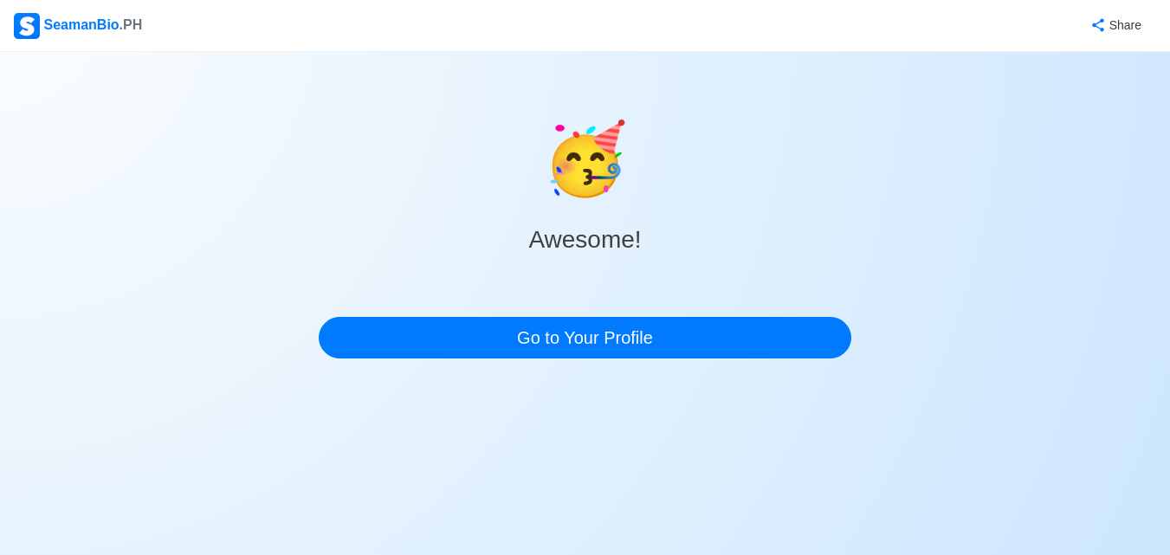
scroll to position [0, 0]
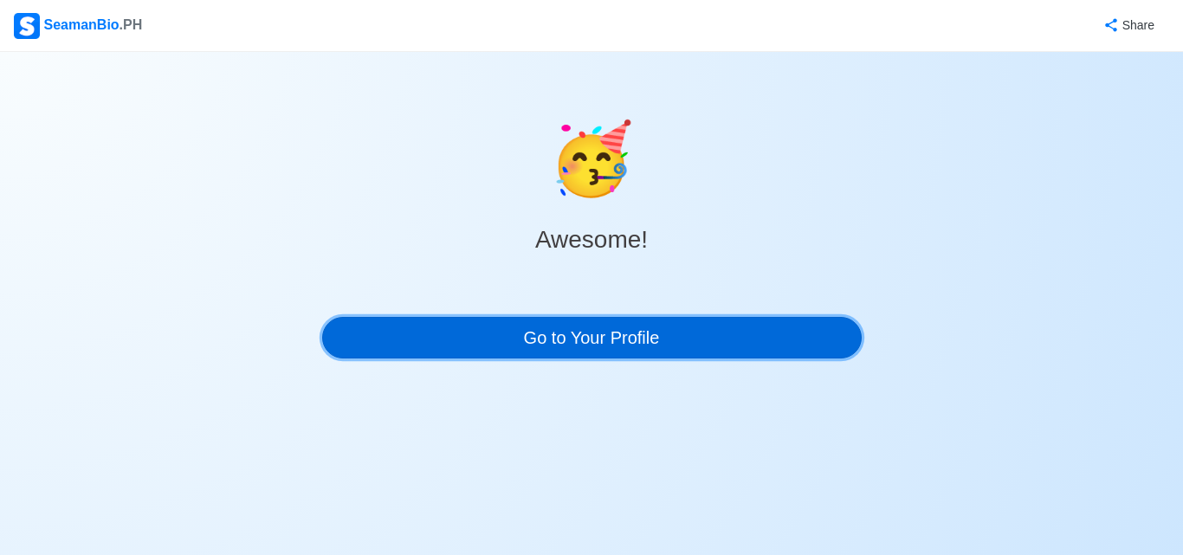
click at [440, 327] on link "Go to Your Profile" at bounding box center [592, 338] width 540 height 42
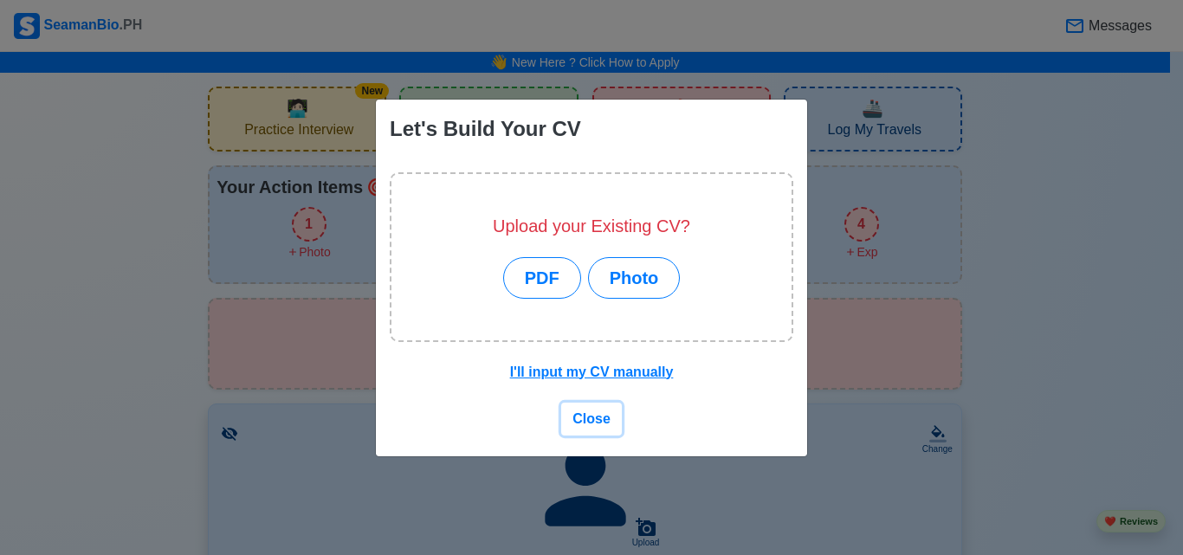
click at [582, 415] on span "Close" at bounding box center [592, 418] width 38 height 15
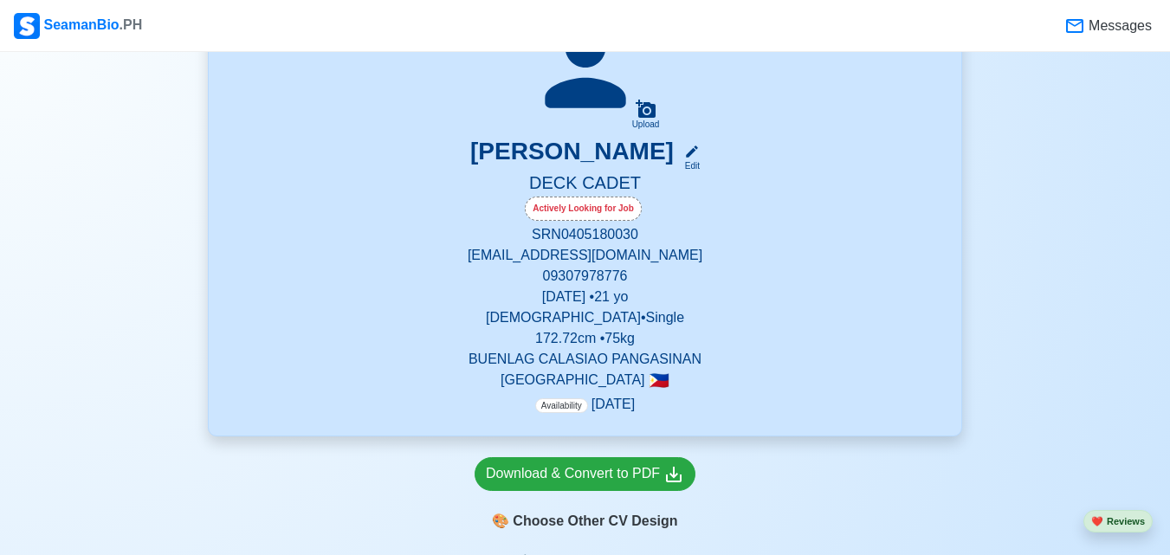
scroll to position [450, 0]
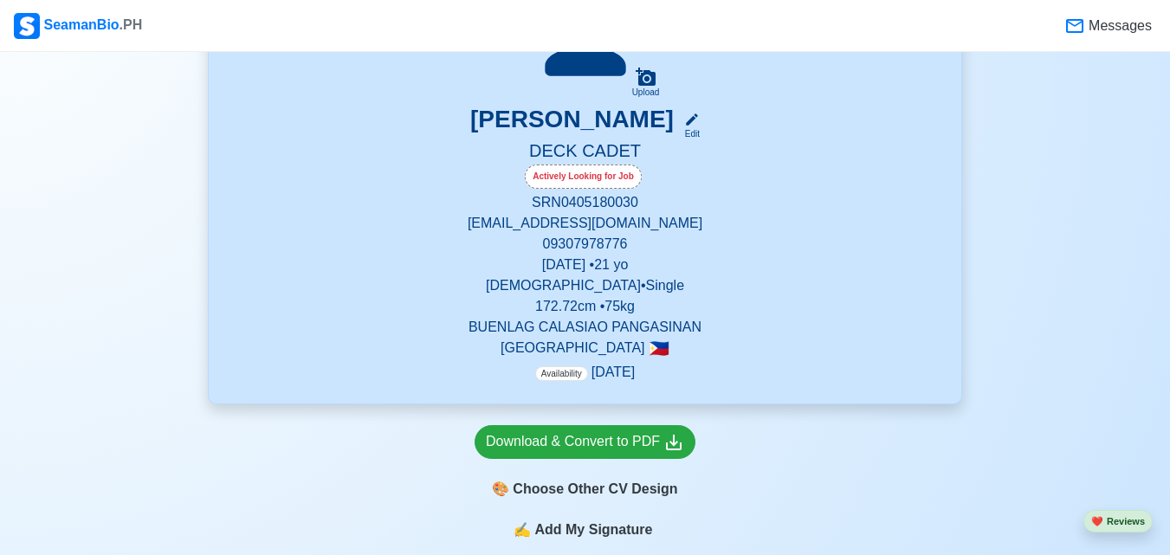
click at [547, 378] on span "Availability" at bounding box center [561, 373] width 53 height 15
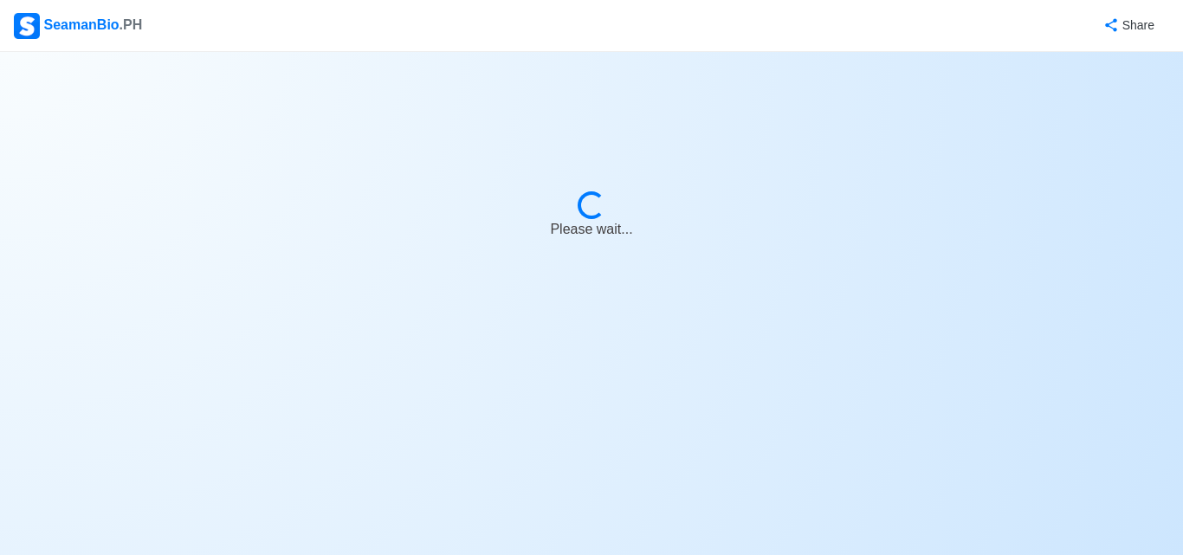
select select "Actively Looking for Job"
select select "Visible for Hiring"
select select "Single"
select select "[DEMOGRAPHIC_DATA]"
select select "PH"
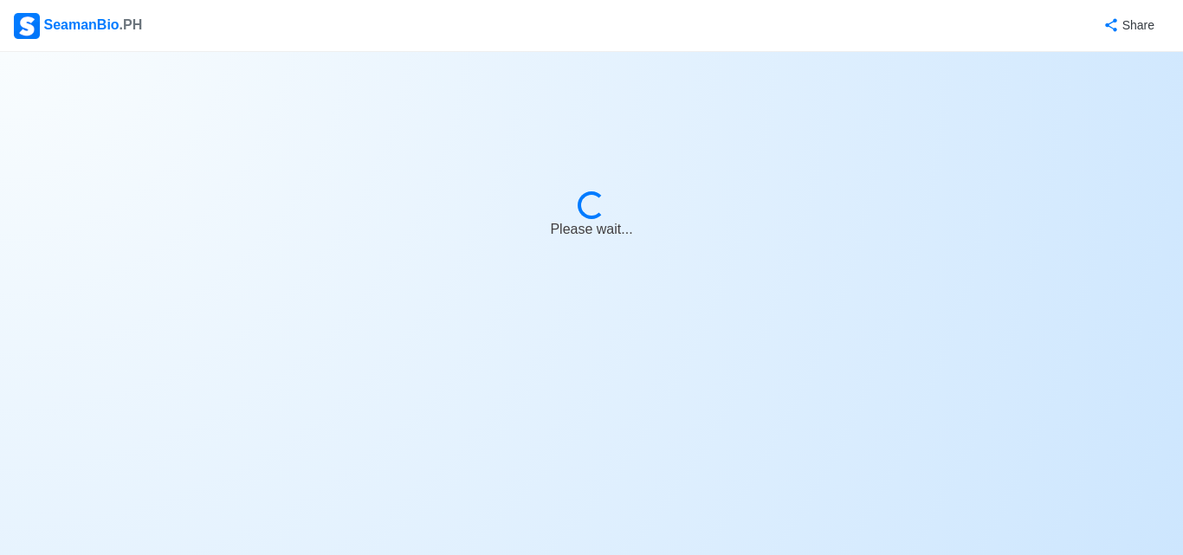
select select "4102473600000"
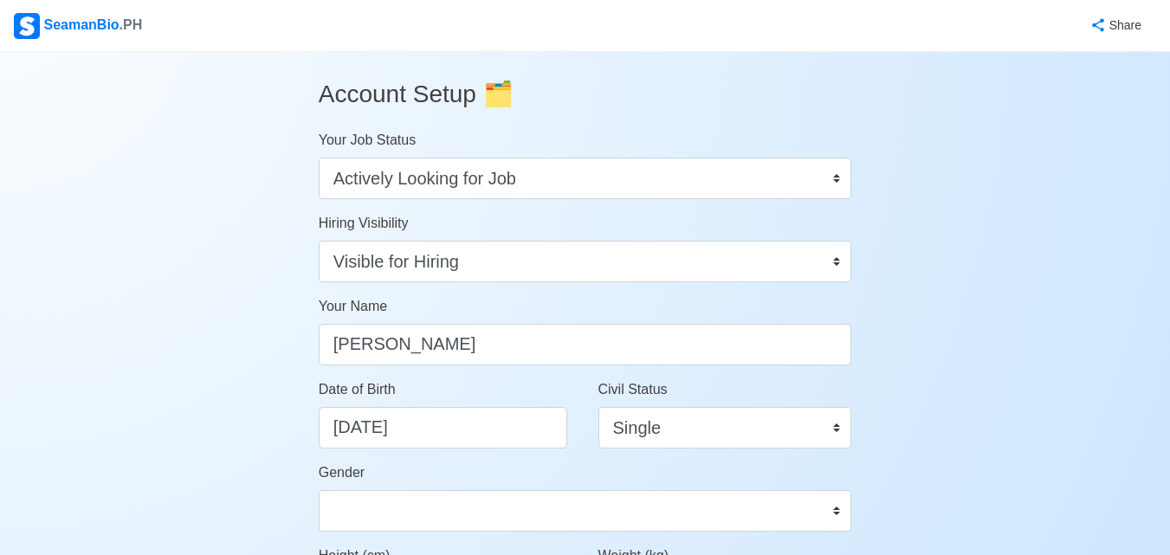
click at [482, 389] on div "Date of Birth [DEMOGRAPHIC_DATA]" at bounding box center [450, 413] width 263 height 69
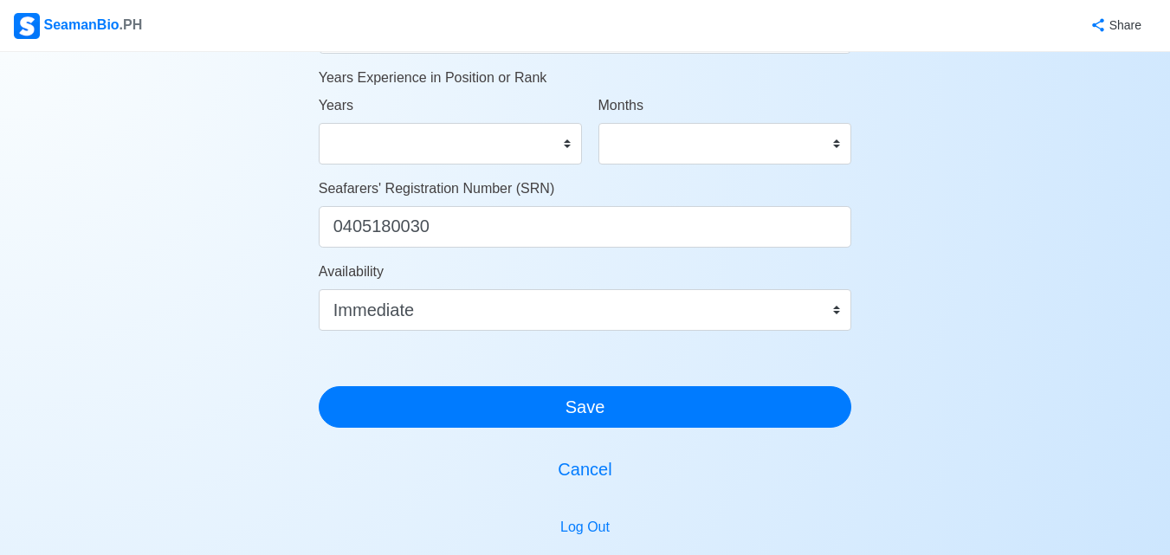
scroll to position [866, 0]
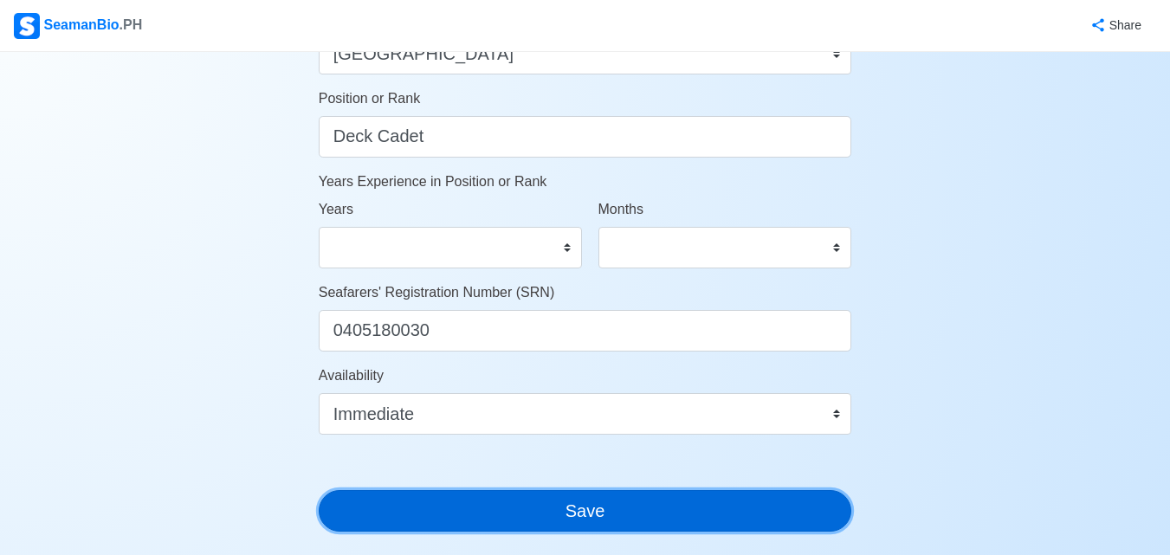
click at [489, 524] on button "Save" at bounding box center [586, 511] width 534 height 42
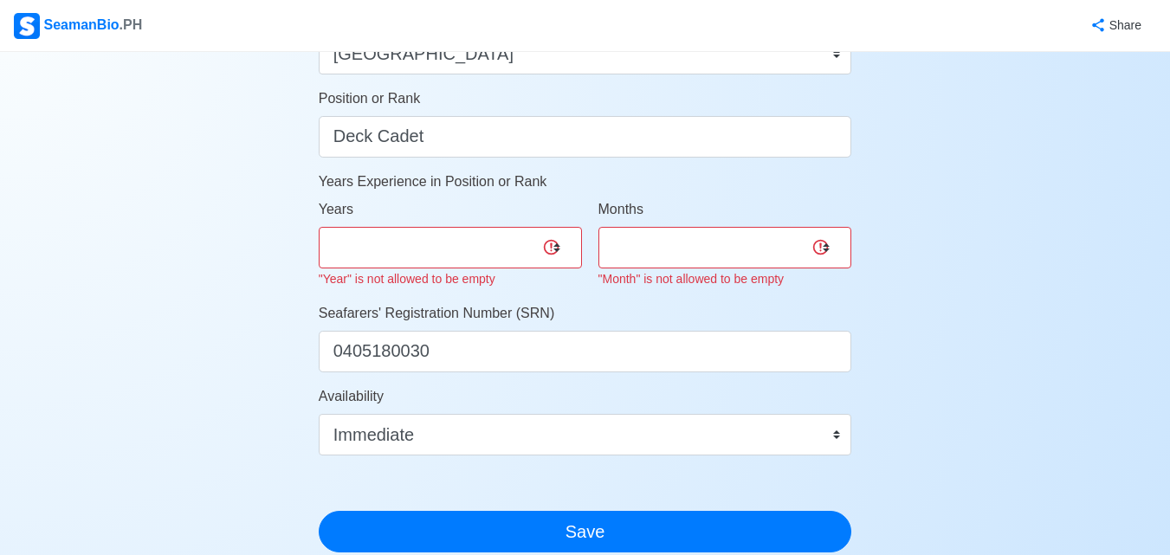
click at [438, 277] on small ""Year" is not allowed to be empty" at bounding box center [407, 279] width 177 height 14
click at [430, 257] on select "0 1 2 3 4 5 6 7 8 9 10 11 12 13 14 15 16 17 18 19 20 21 22 23 24 25 26 27 28 29…" at bounding box center [450, 248] width 263 height 42
select select "0"
click at [319, 227] on select "0 1 2 3 4 5 6 7 8 9 10 11 12 13 14 15 16 17 18 19 20 21 22 23 24 25 26 27 28 29…" at bounding box center [450, 248] width 263 height 42
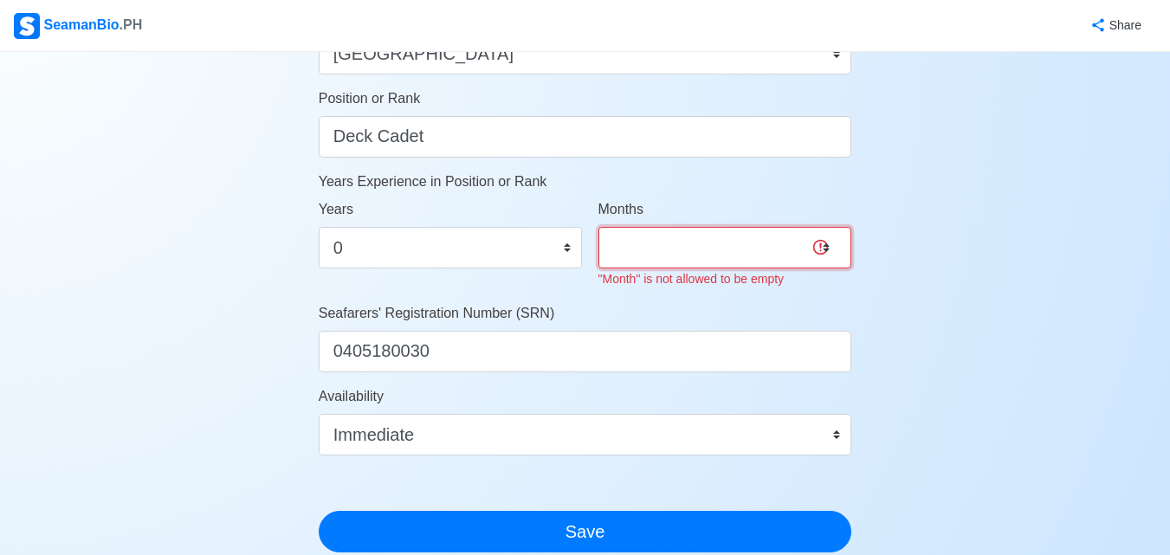
click at [651, 250] on select "0 1 2 3 4 5 6 7 8 9 10 11" at bounding box center [726, 248] width 254 height 42
select select "0"
click at [599, 227] on select "0 1 2 3 4 5 6 7 8 9 10 11" at bounding box center [726, 248] width 254 height 42
